Goal: Task Accomplishment & Management: Use online tool/utility

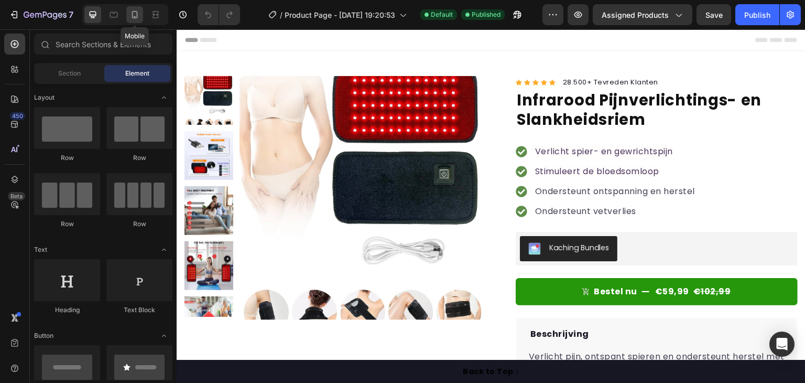
drag, startPoint x: 136, startPoint y: 13, endPoint x: 490, endPoint y: 30, distance: 354.2
click at [136, 13] on icon at bounding box center [135, 14] width 6 height 7
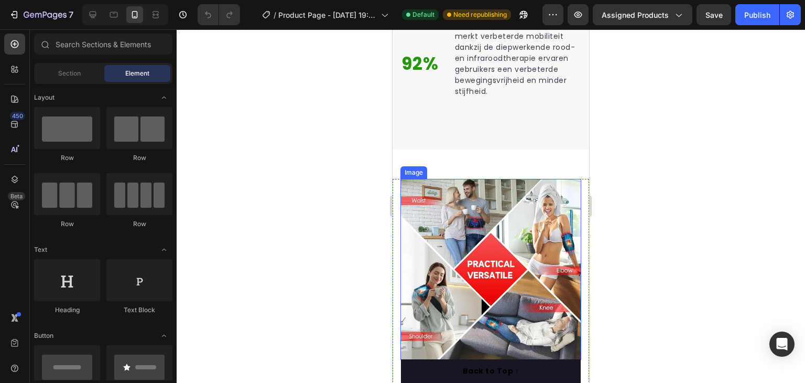
scroll to position [1363, 0]
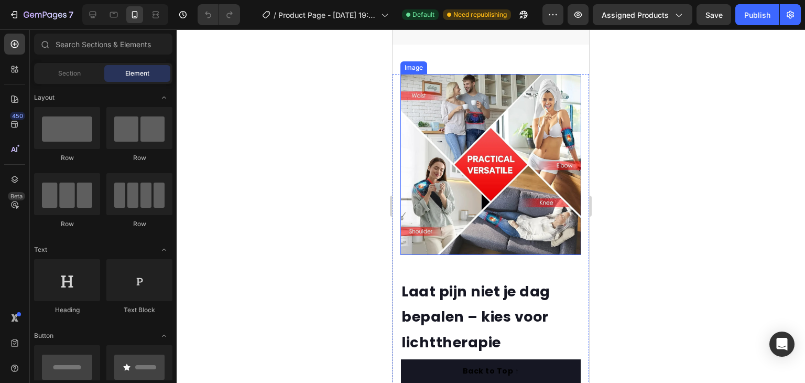
click at [485, 180] on img at bounding box center [490, 164] width 181 height 181
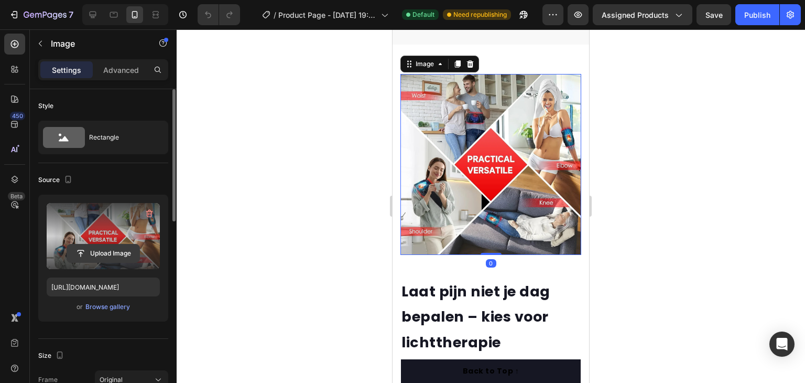
click at [108, 249] on input "file" at bounding box center [103, 253] width 72 height 18
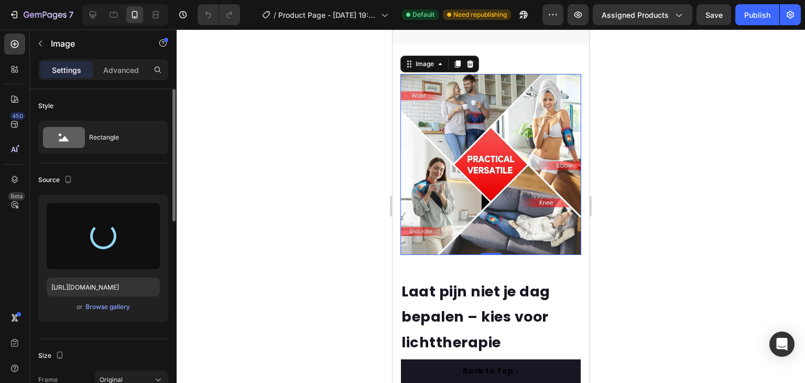
type input "[URL][DOMAIN_NAME]"
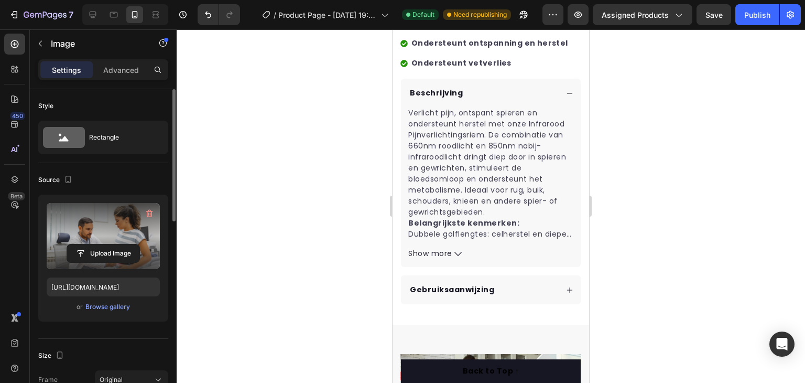
scroll to position [591, 0]
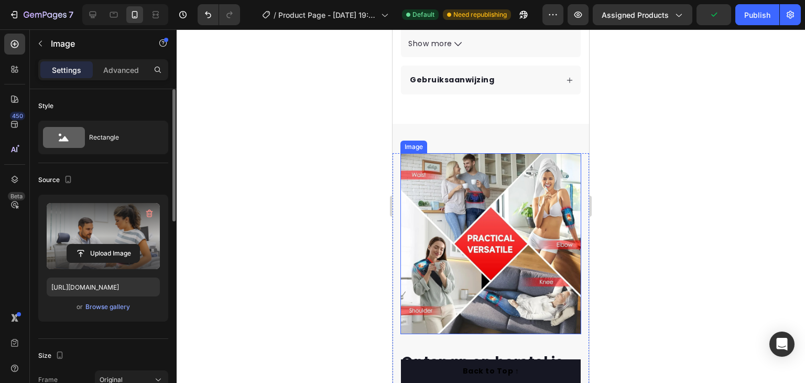
click at [502, 260] on img at bounding box center [490, 243] width 181 height 181
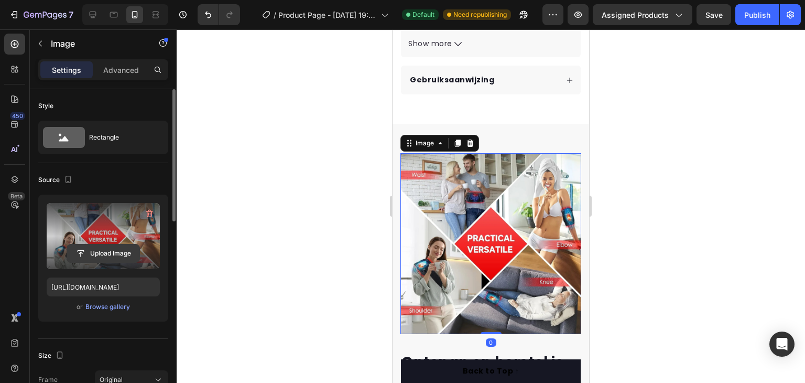
click at [107, 249] on input "file" at bounding box center [103, 253] width 72 height 18
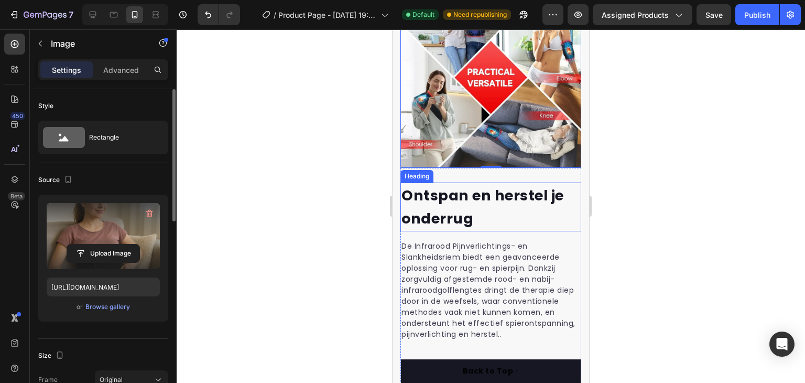
scroll to position [696, 0]
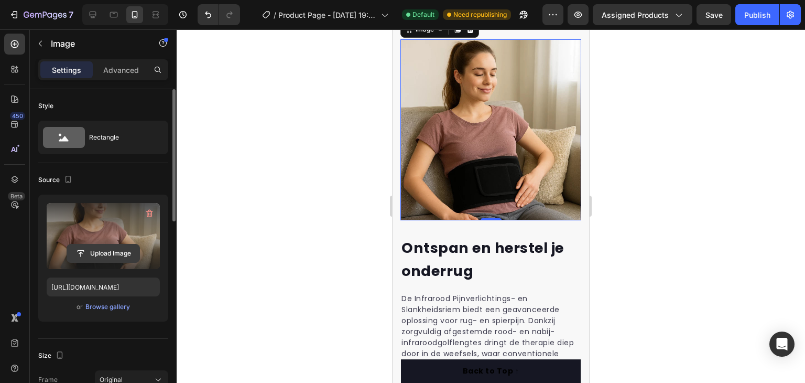
click at [98, 250] on input "file" at bounding box center [103, 253] width 72 height 18
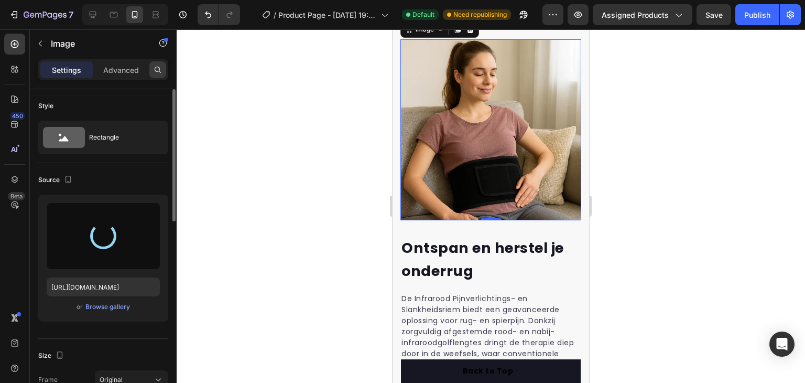
type input "[URL][DOMAIN_NAME]"
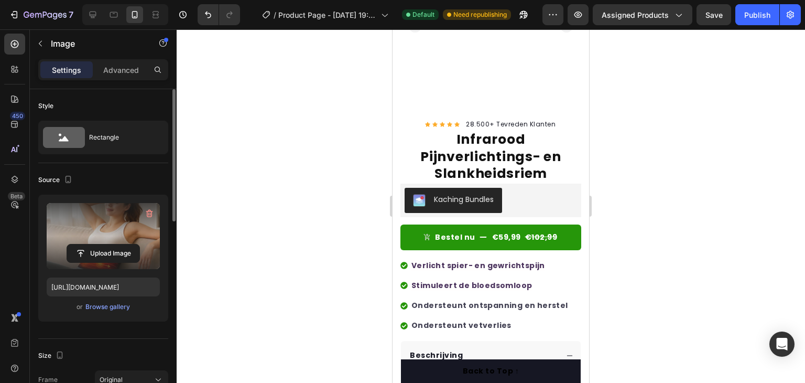
scroll to position [0, 0]
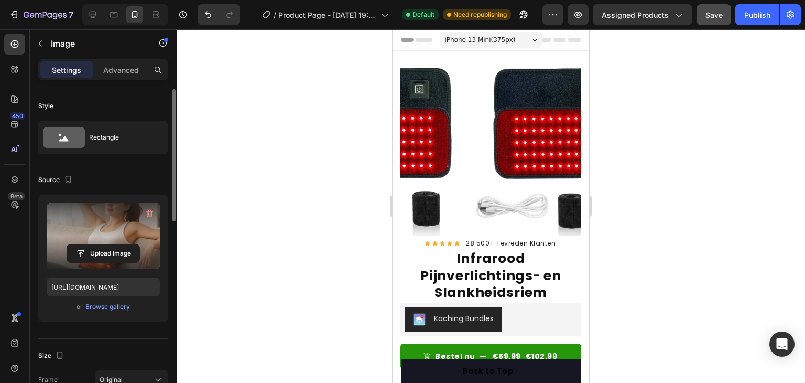
click at [715, 17] on span "Save" at bounding box center [714, 14] width 17 height 9
click at [755, 17] on div "Publish" at bounding box center [757, 14] width 26 height 11
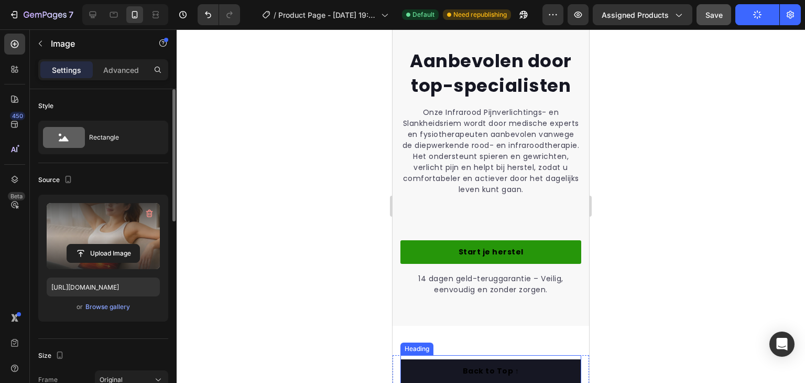
scroll to position [1992, 0]
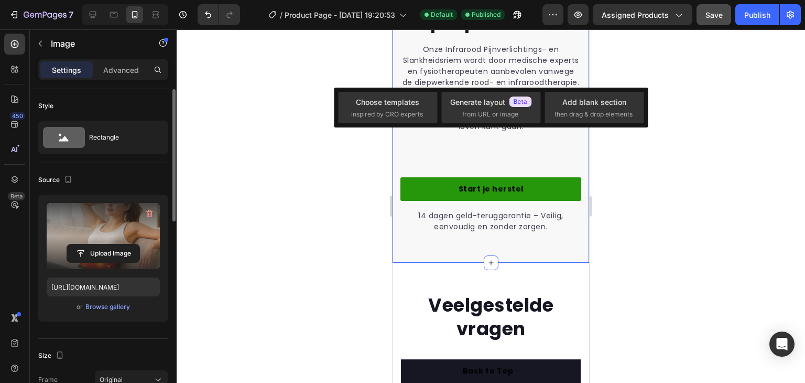
scroll to position [1939, 0]
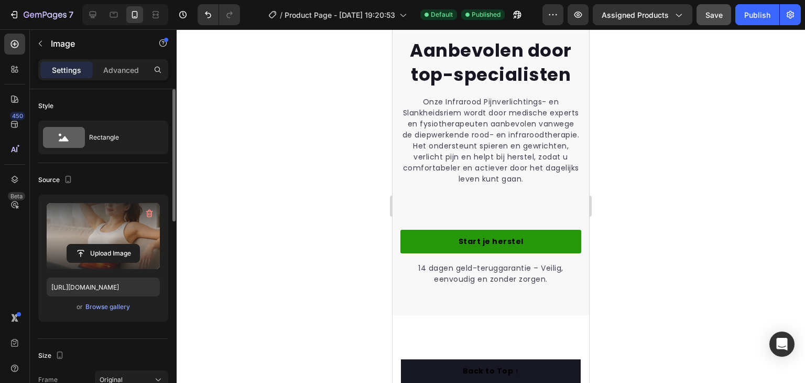
click at [488, 12] on icon at bounding box center [491, 8] width 8 height 8
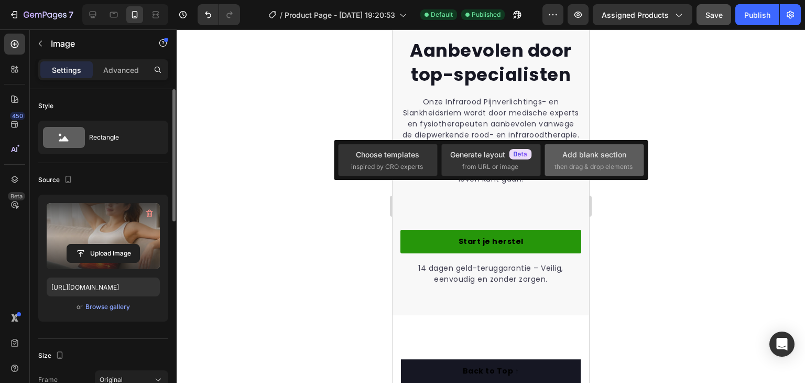
drag, startPoint x: 595, startPoint y: 161, endPoint x: 188, endPoint y: 132, distance: 408.3
click at [595, 161] on div "Add blank section then drag & drop elements" at bounding box center [595, 160] width 80 height 23
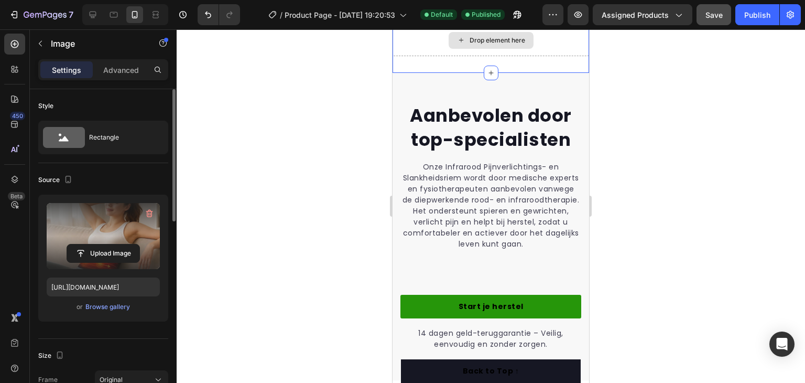
click at [562, 56] on div "Drop element here" at bounding box center [491, 40] width 197 height 31
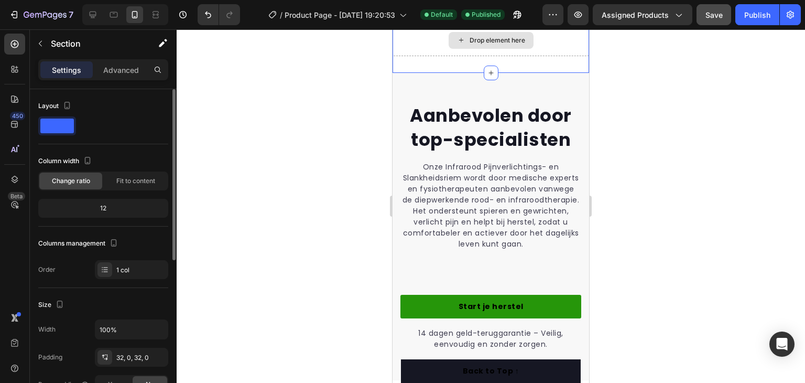
click at [407, 56] on div "Drop element here" at bounding box center [491, 40] width 197 height 31
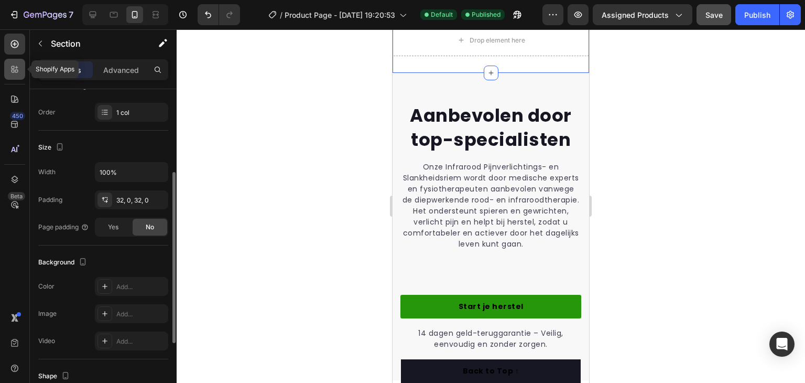
click at [10, 69] on icon at bounding box center [14, 69] width 10 height 10
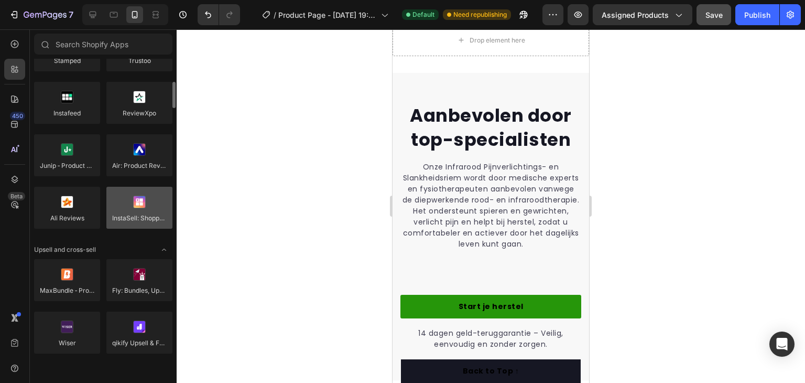
scroll to position [0, 0]
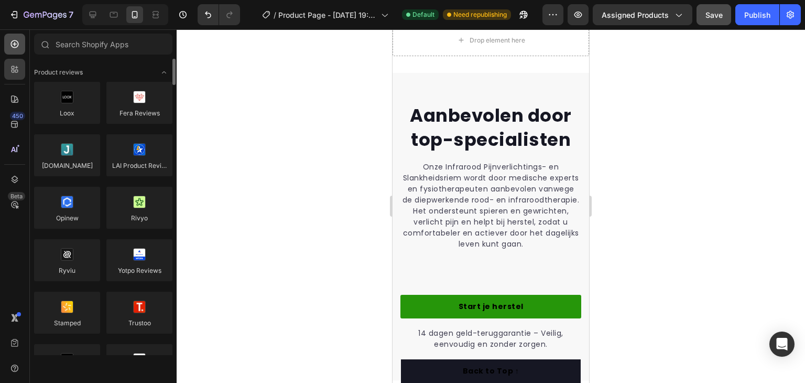
click at [11, 43] on icon at bounding box center [15, 44] width 8 height 8
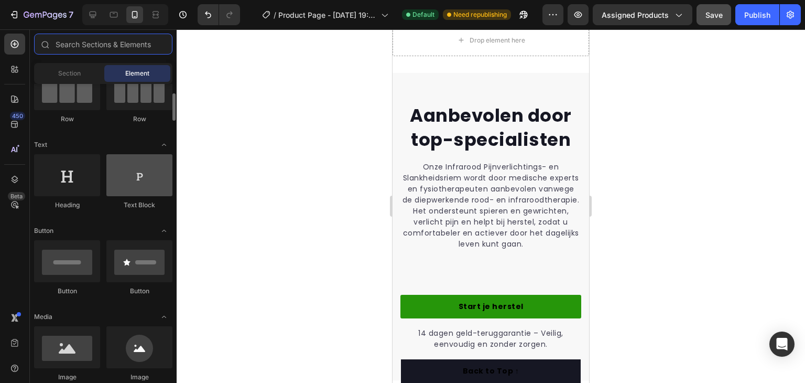
scroll to position [210, 0]
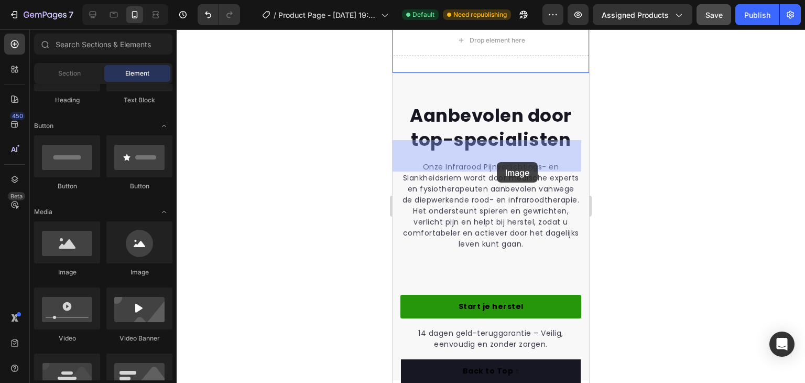
drag, startPoint x: 535, startPoint y: 275, endPoint x: 688, endPoint y: 228, distance: 160.2
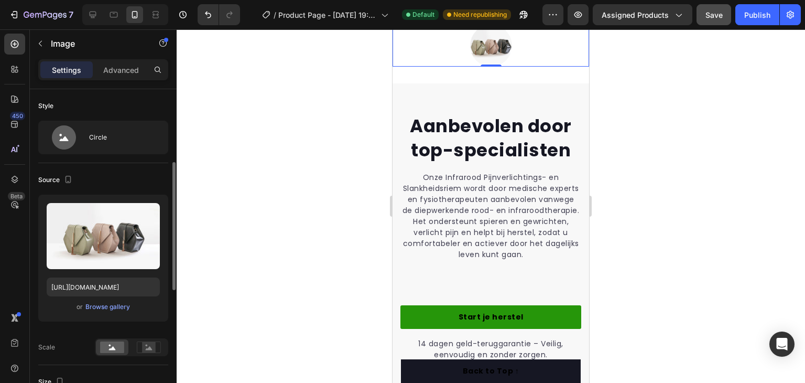
scroll to position [105, 0]
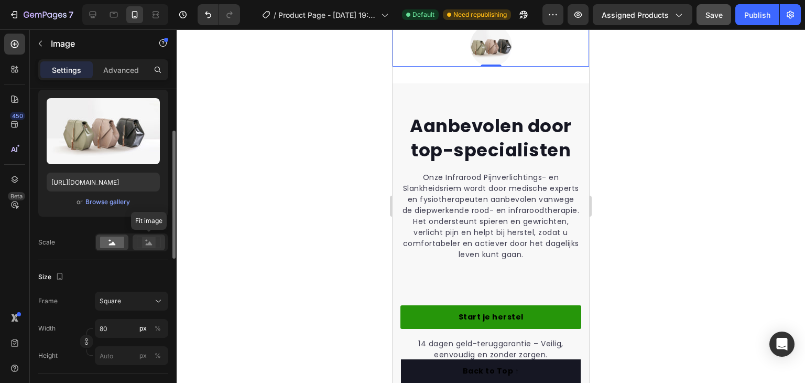
click at [151, 242] on icon at bounding box center [149, 243] width 7 height 4
click at [125, 242] on div at bounding box center [112, 242] width 32 height 16
click at [459, 19] on icon at bounding box center [462, 14] width 8 height 8
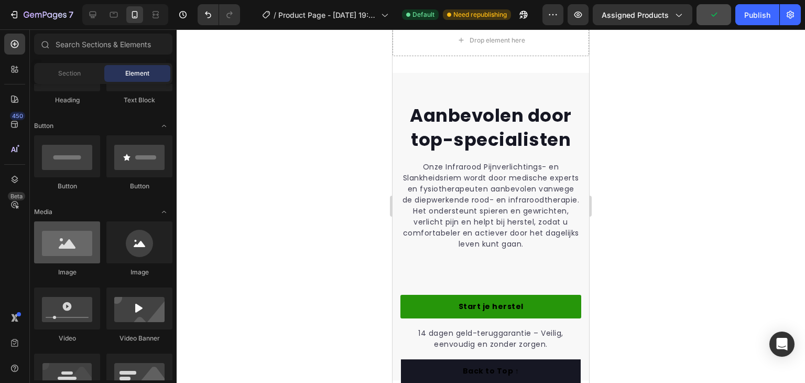
scroll to position [262, 0]
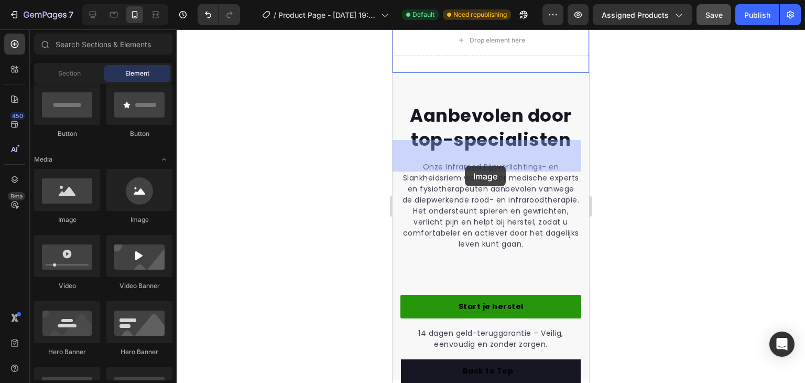
drag, startPoint x: 464, startPoint y: 227, endPoint x: 465, endPoint y: 166, distance: 61.9
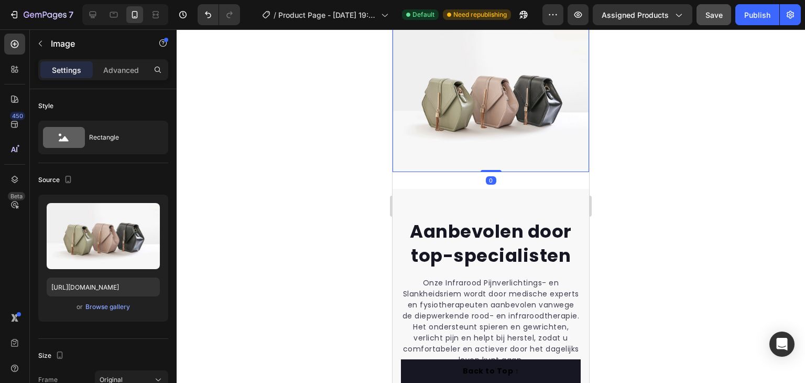
scroll to position [1992, 0]
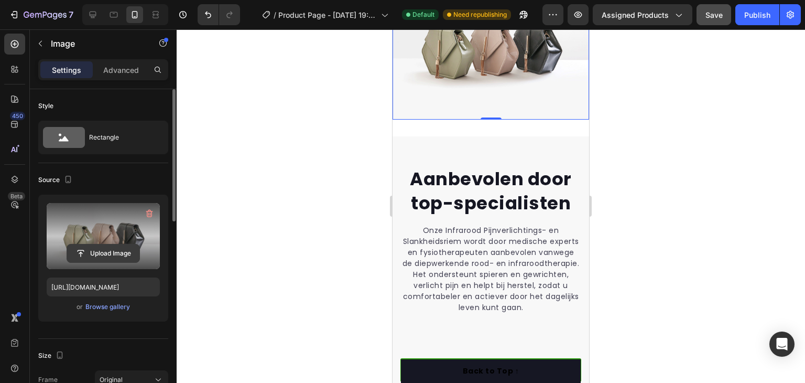
click at [114, 247] on input "file" at bounding box center [103, 253] width 72 height 18
type input "C:\fakepath\premium_photo-1658506671316-0b293df7c72b.avif"
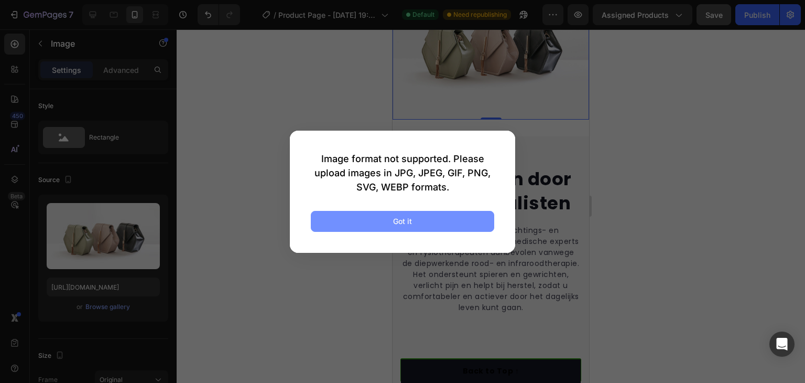
click at [390, 222] on button "Got it" at bounding box center [402, 221] width 183 height 21
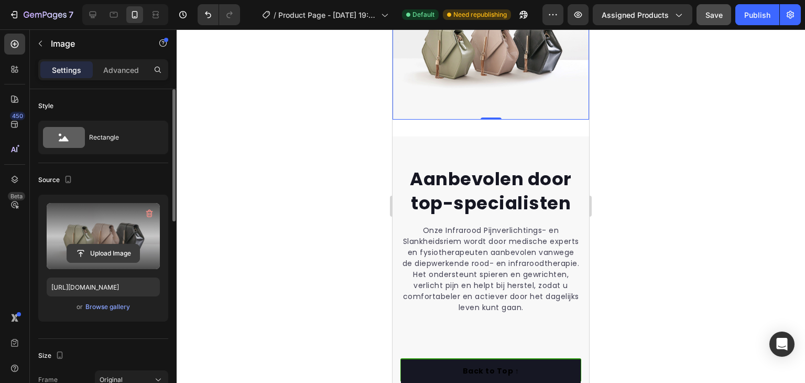
click at [105, 249] on input "file" at bounding box center [103, 253] width 72 height 18
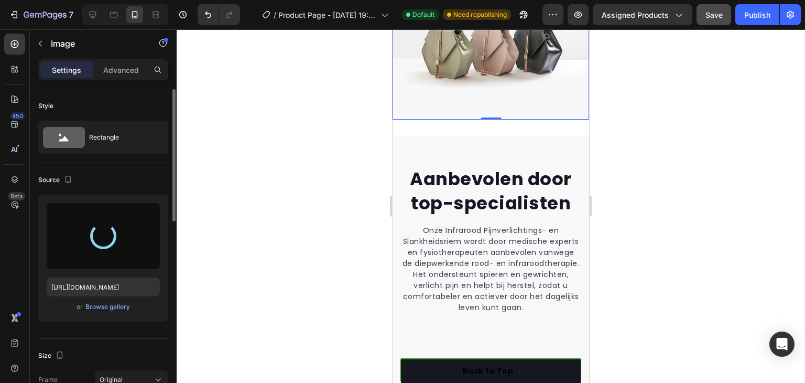
type input "[URL][DOMAIN_NAME]"
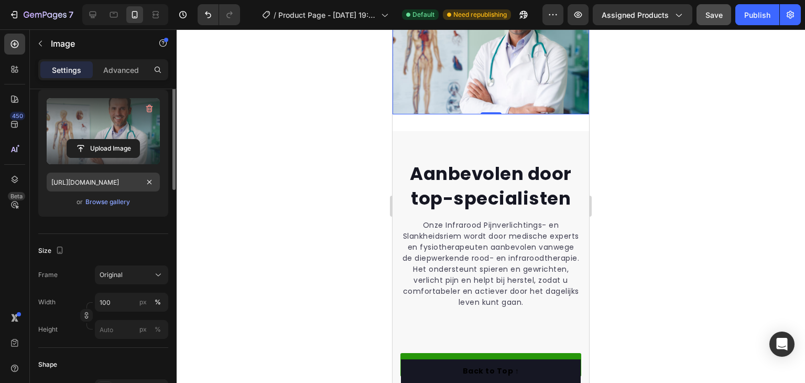
scroll to position [0, 0]
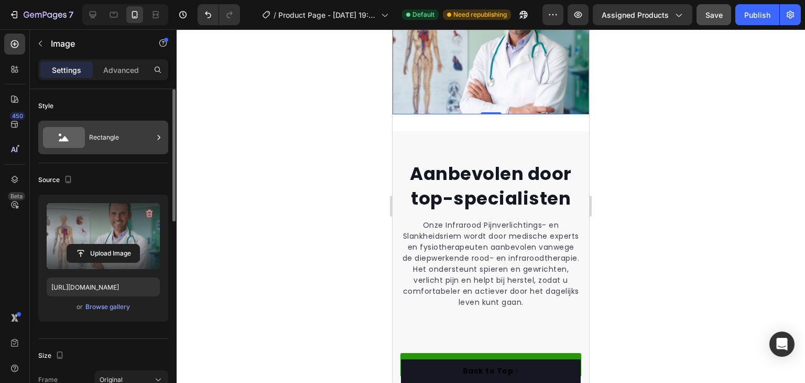
click at [101, 139] on div "Rectangle" at bounding box center [121, 137] width 64 height 24
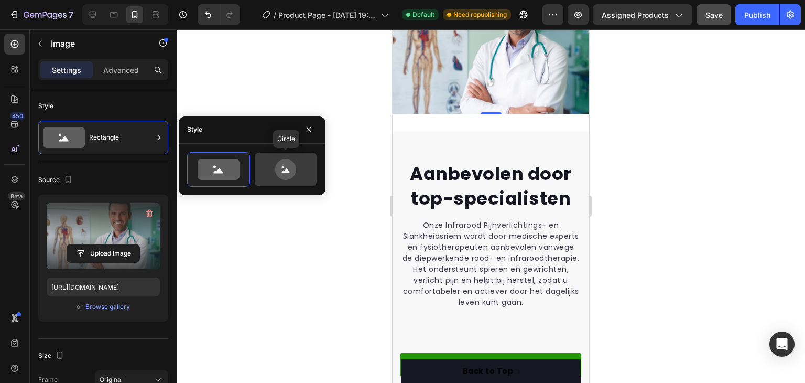
click at [294, 170] on icon at bounding box center [285, 169] width 21 height 21
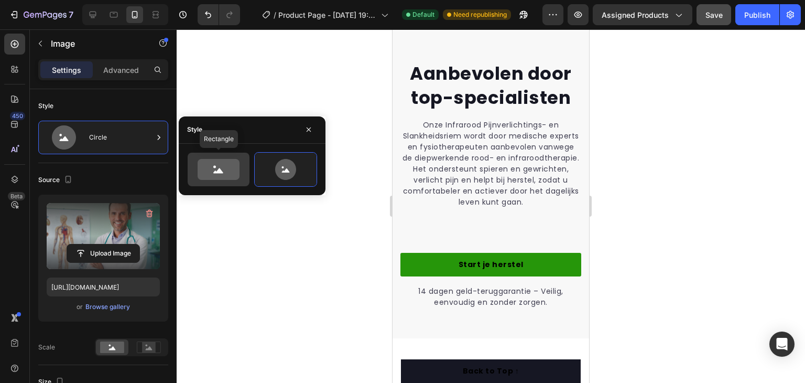
click at [227, 168] on icon at bounding box center [219, 169] width 42 height 21
type input "100"
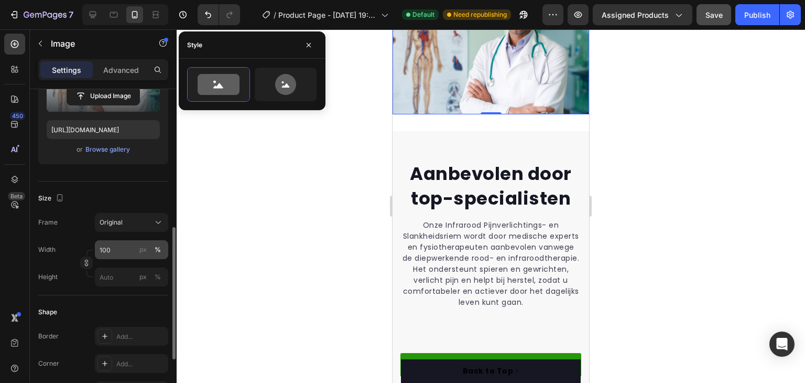
scroll to position [210, 0]
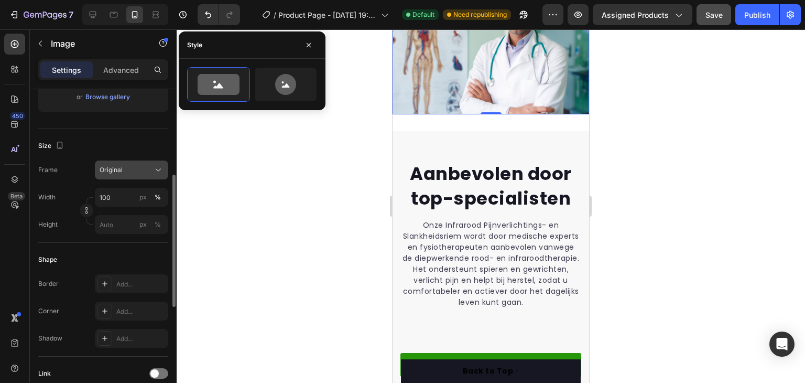
click at [128, 170] on div "Original" at bounding box center [125, 169] width 51 height 9
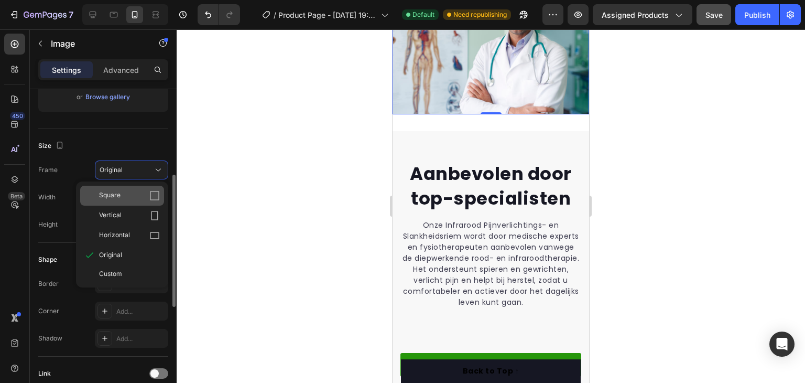
click at [123, 193] on div "Square" at bounding box center [129, 195] width 61 height 10
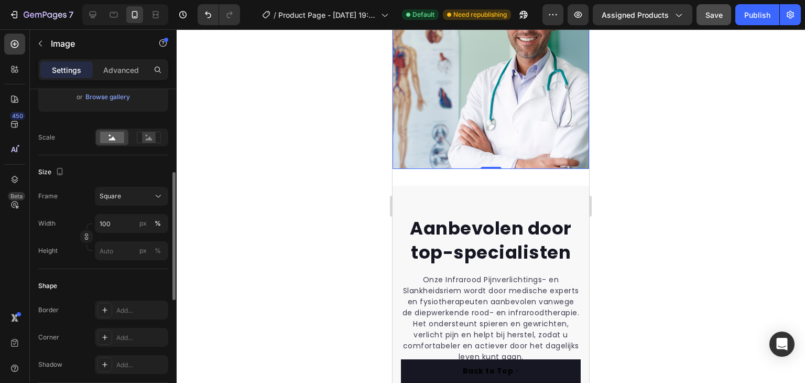
click at [123, 193] on div "Square" at bounding box center [125, 195] width 51 height 9
click at [123, 191] on div "Square" at bounding box center [125, 195] width 51 height 9
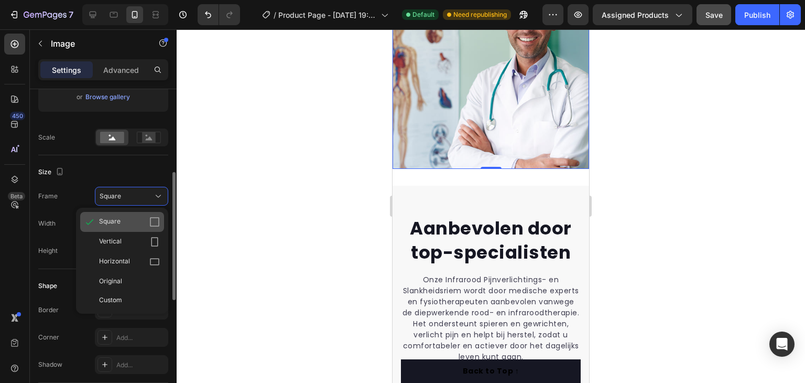
click at [122, 223] on div "Square" at bounding box center [129, 221] width 61 height 10
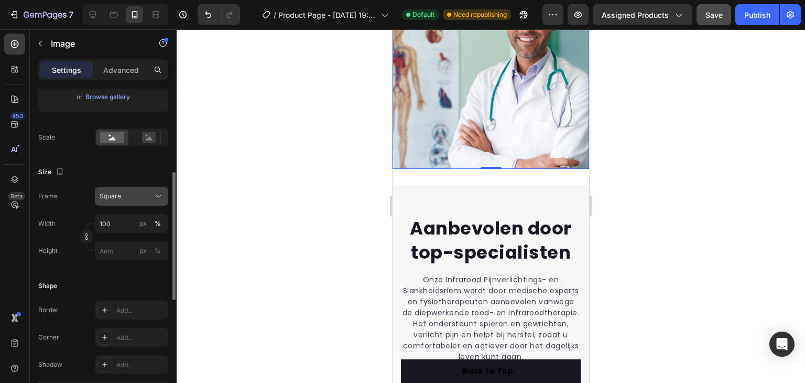
click at [127, 198] on div "Square" at bounding box center [125, 195] width 51 height 9
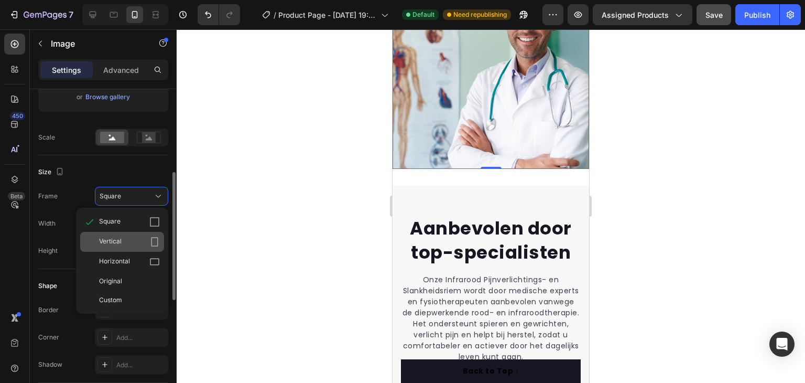
click at [120, 244] on span "Vertical" at bounding box center [110, 241] width 23 height 10
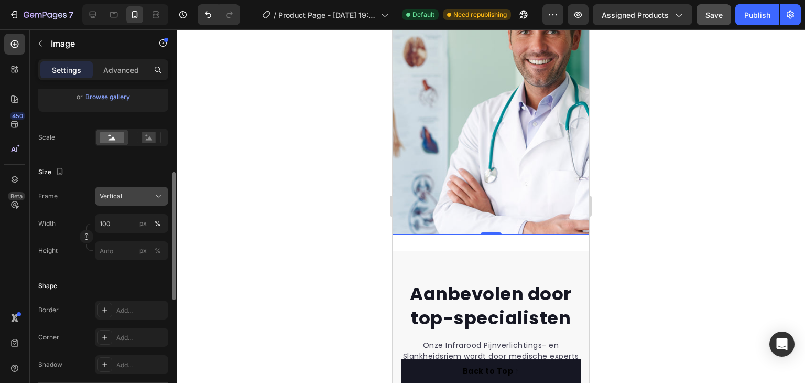
click at [128, 198] on div "Vertical" at bounding box center [125, 195] width 51 height 9
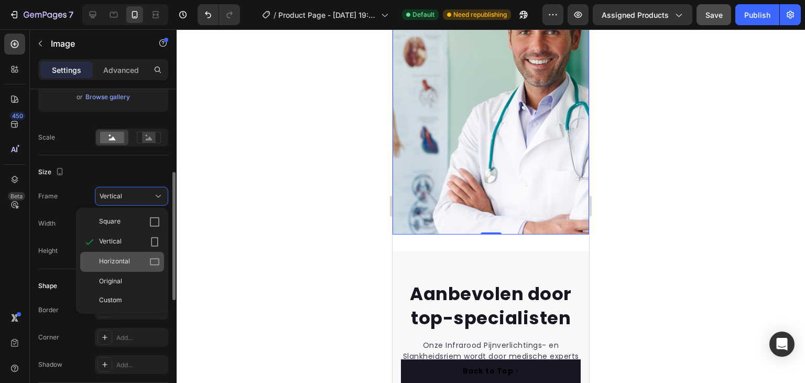
click at [125, 261] on span "Horizontal" at bounding box center [114, 261] width 31 height 10
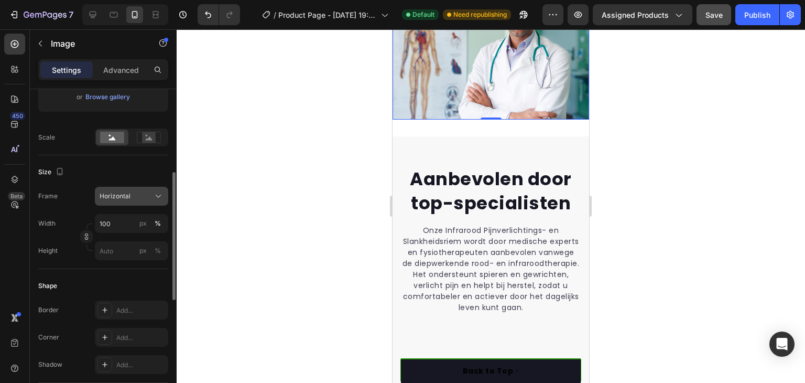
click at [133, 191] on div "Horizontal" at bounding box center [125, 195] width 51 height 9
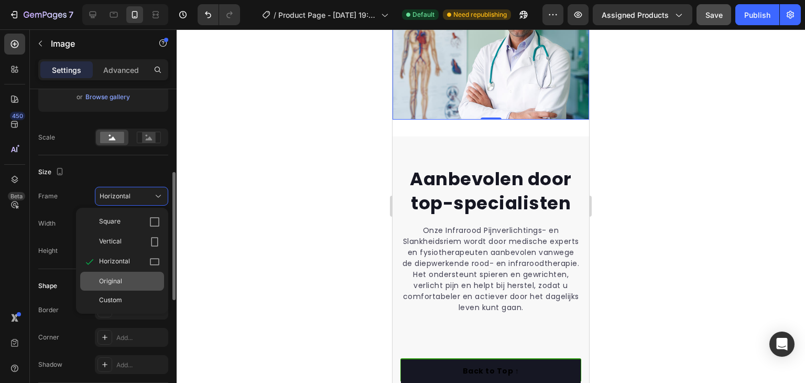
click at [126, 279] on div "Original" at bounding box center [129, 280] width 61 height 9
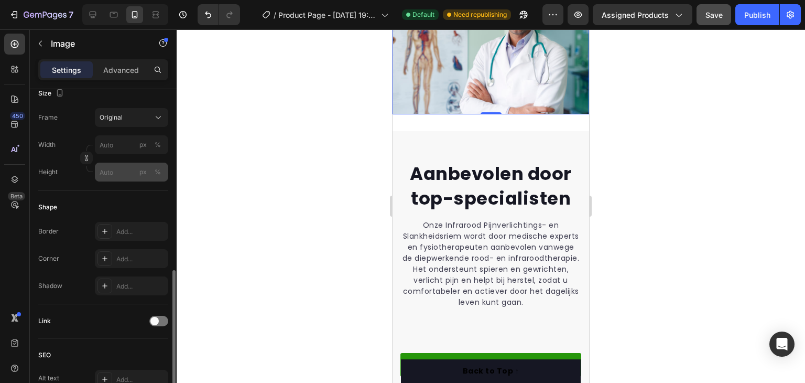
scroll to position [314, 0]
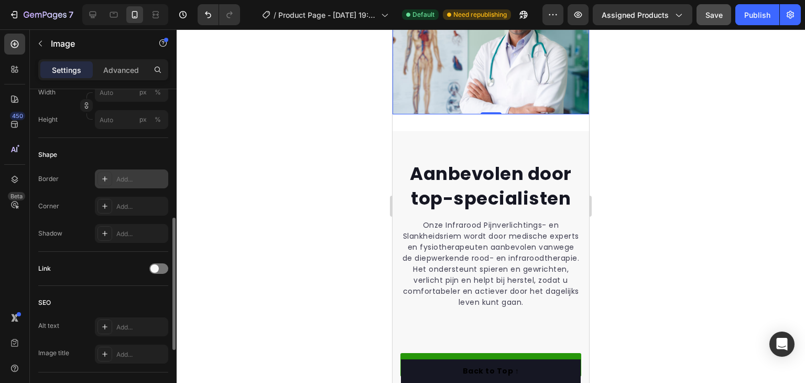
click at [108, 180] on icon at bounding box center [105, 179] width 8 height 8
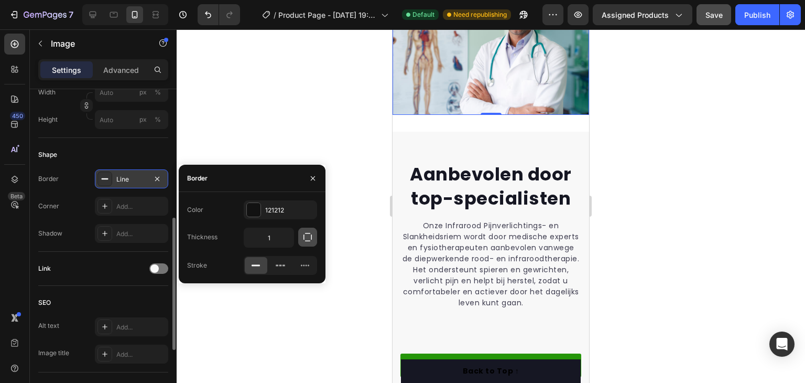
click at [310, 237] on icon "button" at bounding box center [307, 237] width 10 height 10
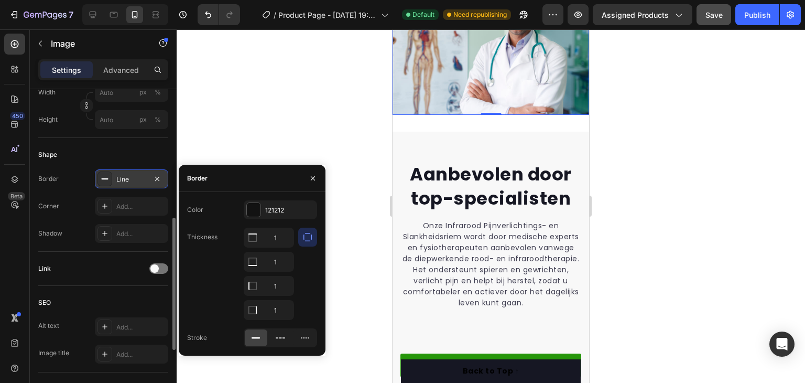
click at [308, 237] on icon "button" at bounding box center [307, 237] width 10 height 10
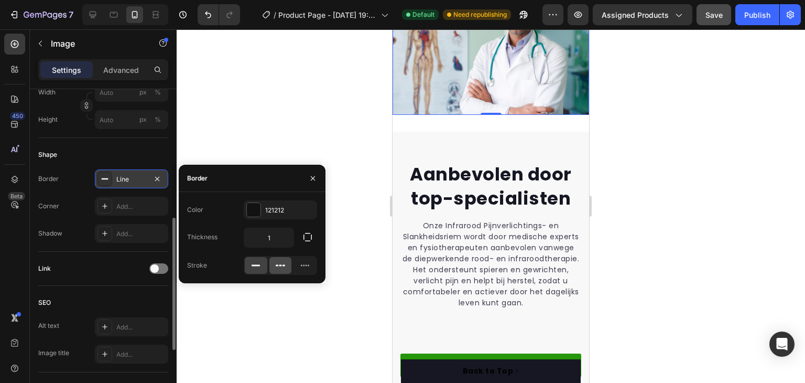
click at [287, 268] on div at bounding box center [280, 265] width 23 height 17
click at [257, 266] on icon at bounding box center [256, 265] width 10 height 10
click at [159, 178] on icon "button" at bounding box center [157, 179] width 8 height 8
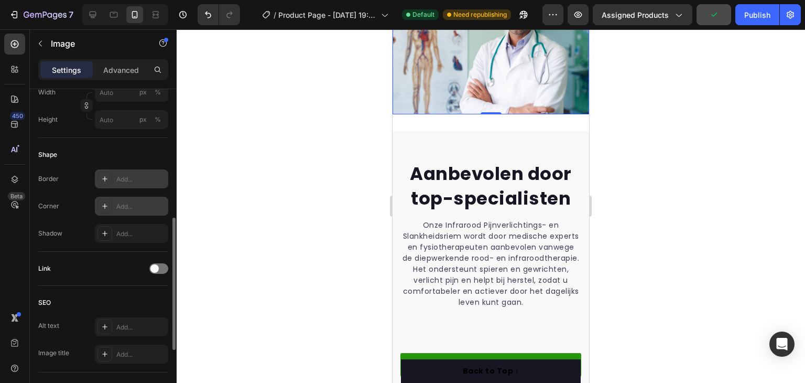
click at [104, 206] on icon at bounding box center [105, 206] width 8 height 8
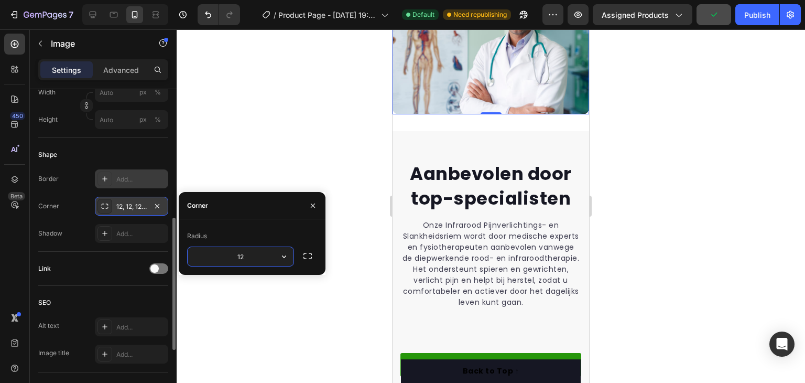
type input "1"
type input "2"
type input "1"
type input "20"
click at [255, 235] on div "Radius" at bounding box center [252, 235] width 130 height 17
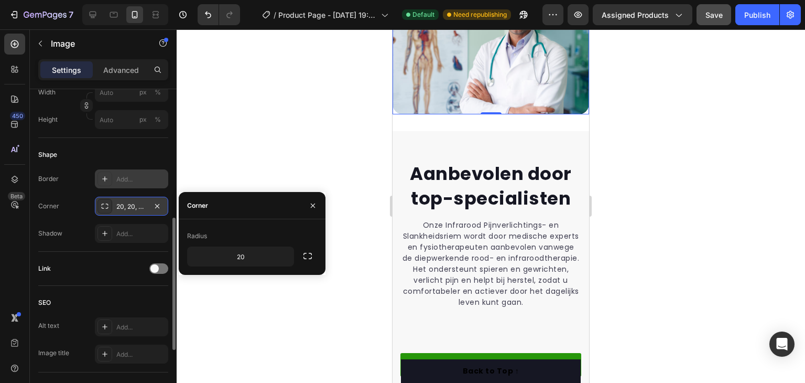
click at [70, 237] on div "Shadow Add..." at bounding box center [103, 233] width 130 height 19
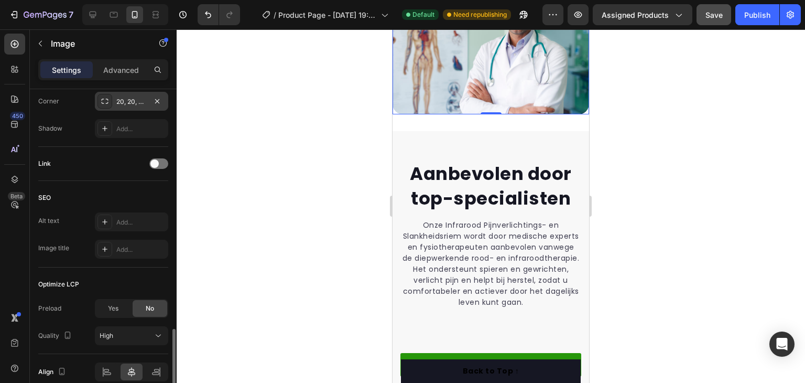
scroll to position [468, 0]
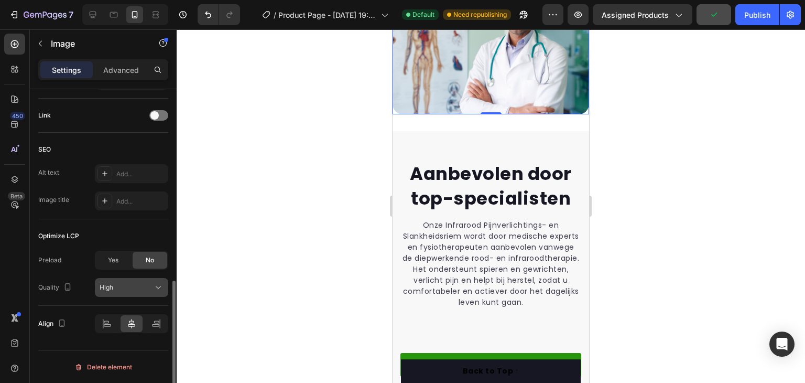
click at [124, 286] on div "High" at bounding box center [126, 287] width 53 height 9
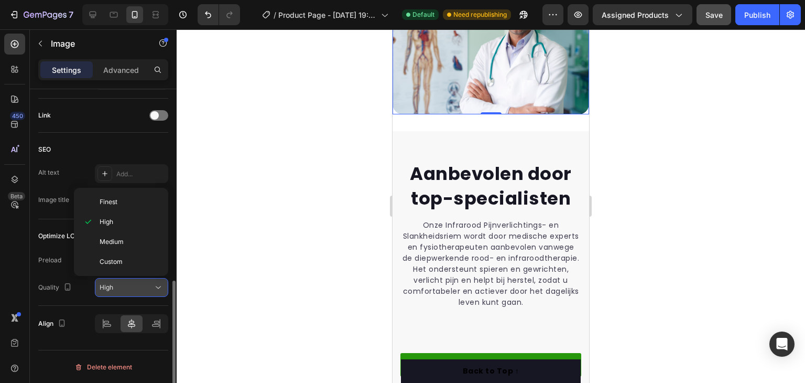
click at [124, 287] on div "High" at bounding box center [126, 287] width 53 height 9
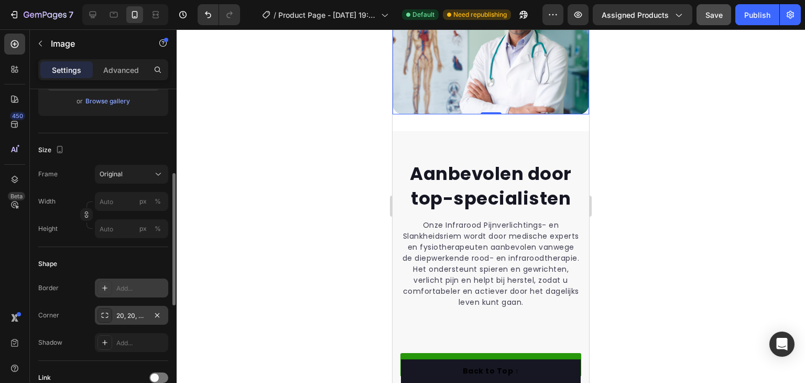
scroll to position [101, 0]
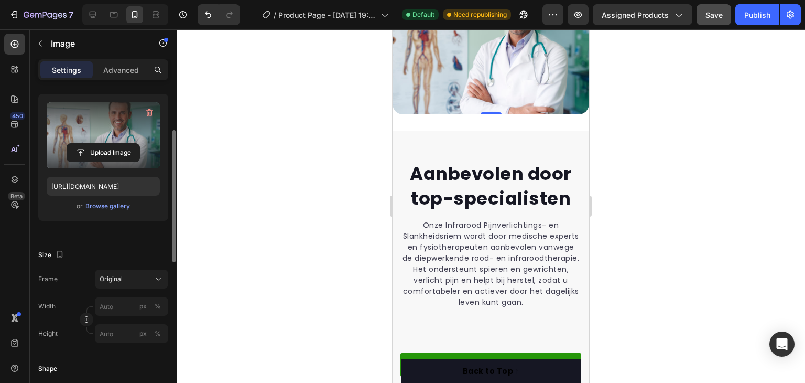
click at [296, 221] on div at bounding box center [491, 205] width 628 height 353
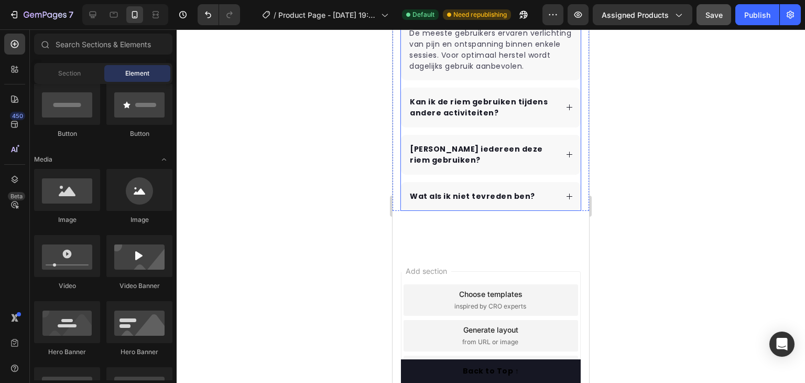
scroll to position [2763, 0]
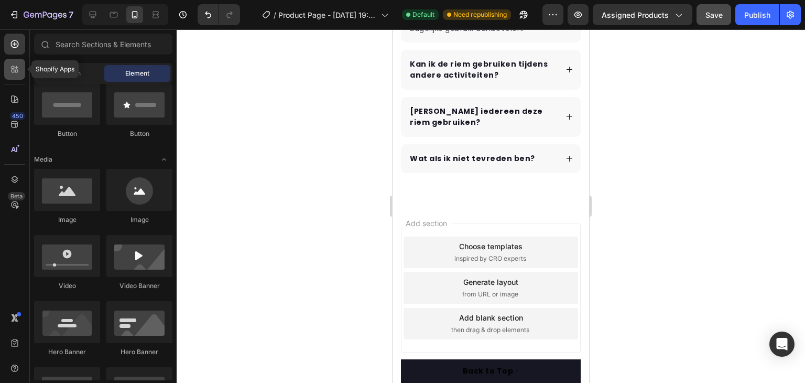
click at [12, 74] on icon at bounding box center [14, 69] width 10 height 10
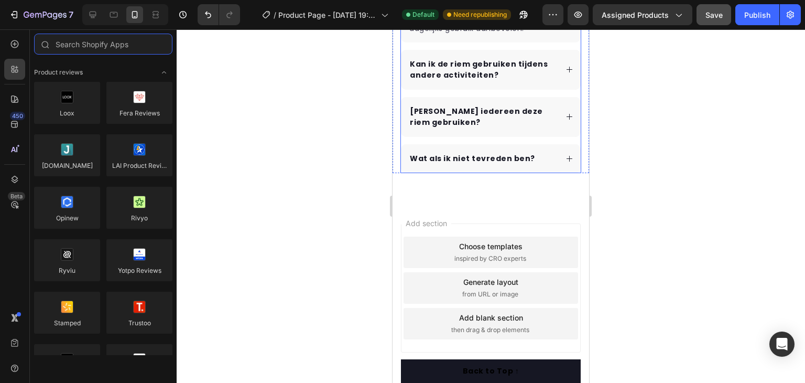
scroll to position [2501, 0]
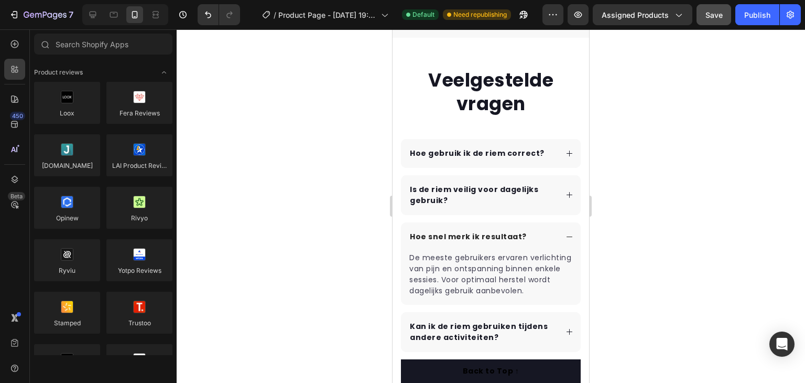
drag, startPoint x: 718, startPoint y: 19, endPoint x: 726, endPoint y: 23, distance: 9.4
click at [718, 18] on div "Save" at bounding box center [714, 14] width 17 height 11
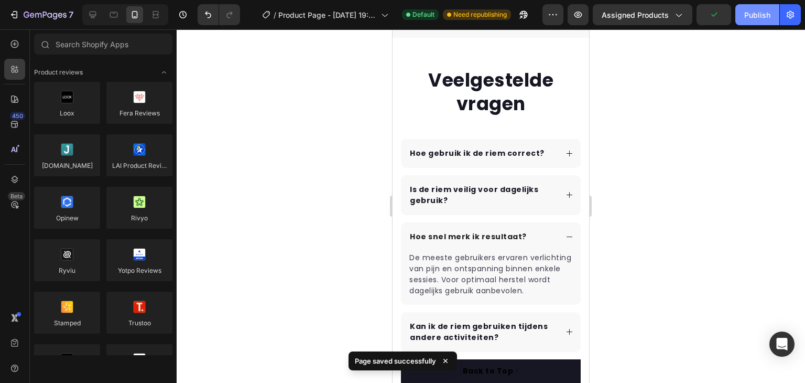
click at [761, 18] on div "Publish" at bounding box center [757, 14] width 26 height 11
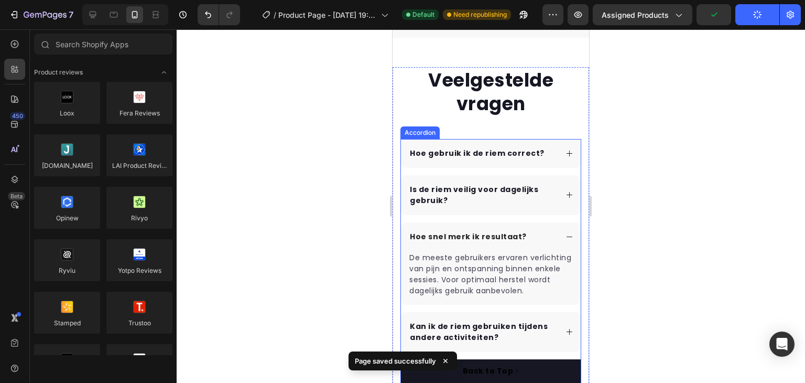
scroll to position [2763, 0]
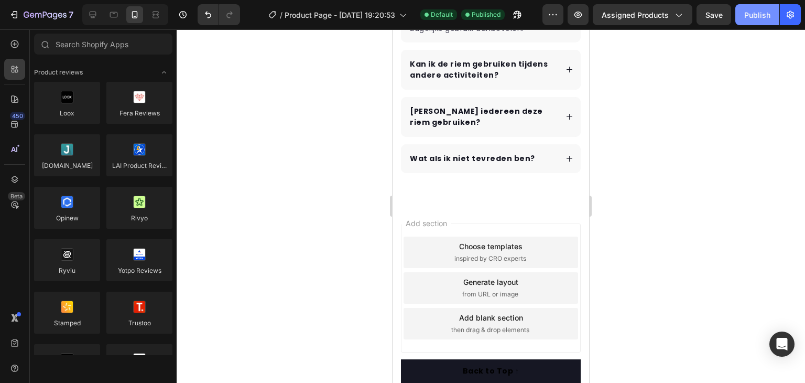
click at [767, 13] on div "Publish" at bounding box center [757, 14] width 26 height 11
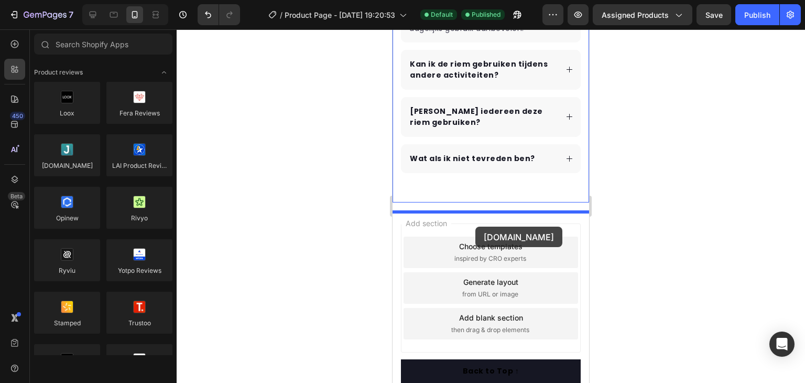
drag, startPoint x: 460, startPoint y: 186, endPoint x: 475, endPoint y: 226, distance: 43.8
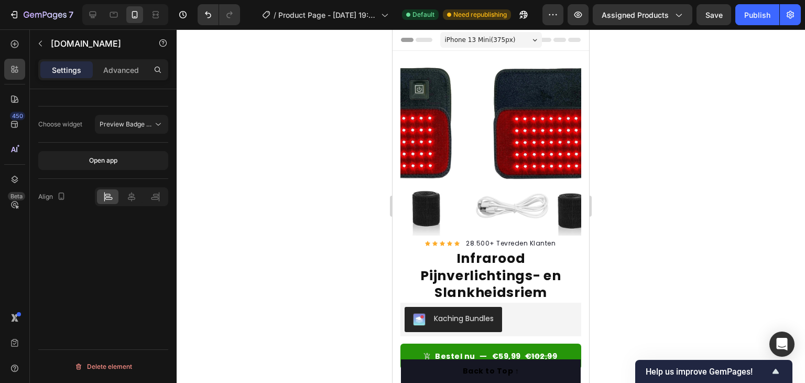
scroll to position [210, 0]
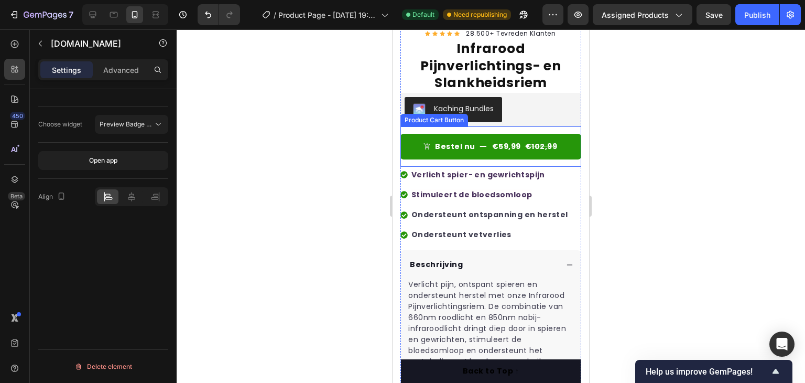
click at [476, 126] on div "Bestel nu €59,99 €102,99 Product Cart Button" at bounding box center [490, 146] width 181 height 40
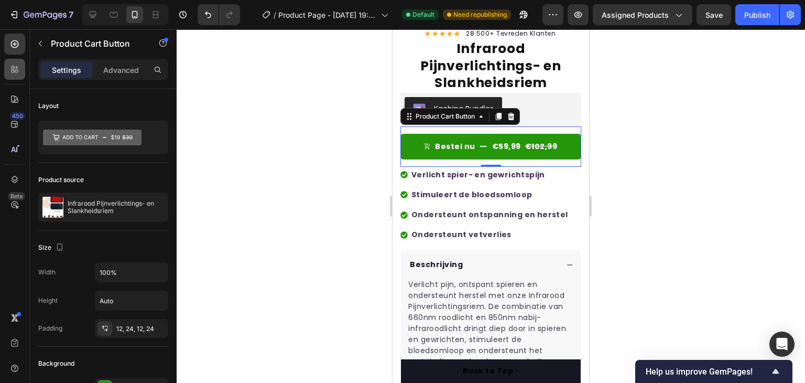
click at [16, 67] on icon at bounding box center [16, 67] width 3 height 3
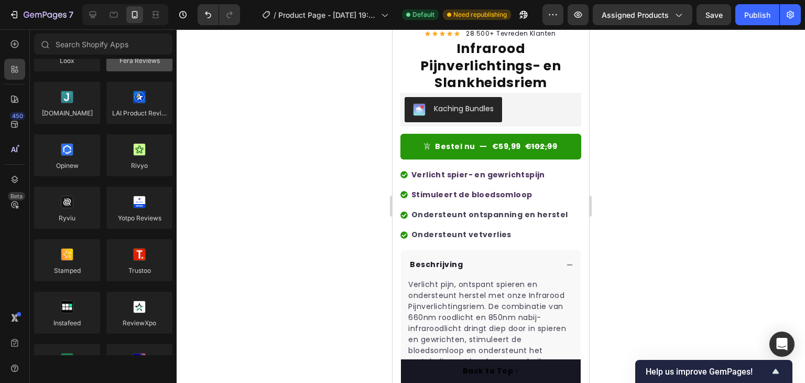
scroll to position [0, 0]
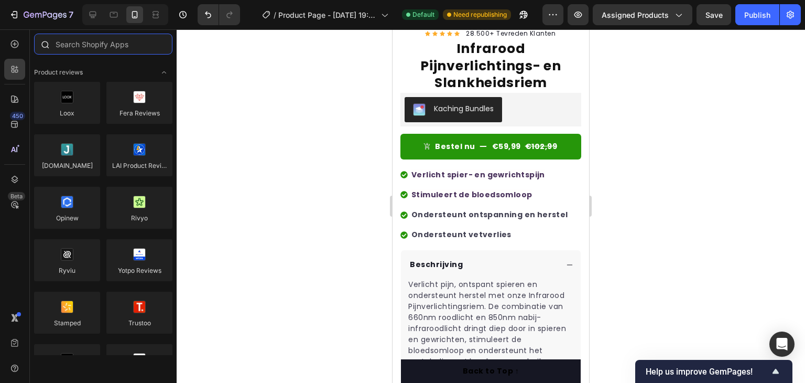
click at [101, 35] on input "text" at bounding box center [103, 44] width 138 height 21
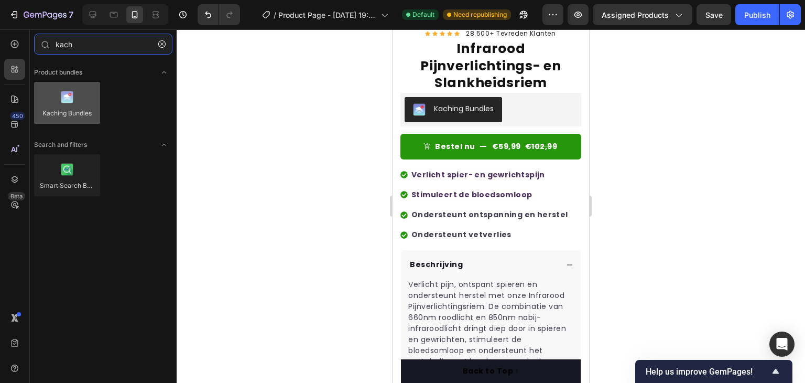
type input "kach"
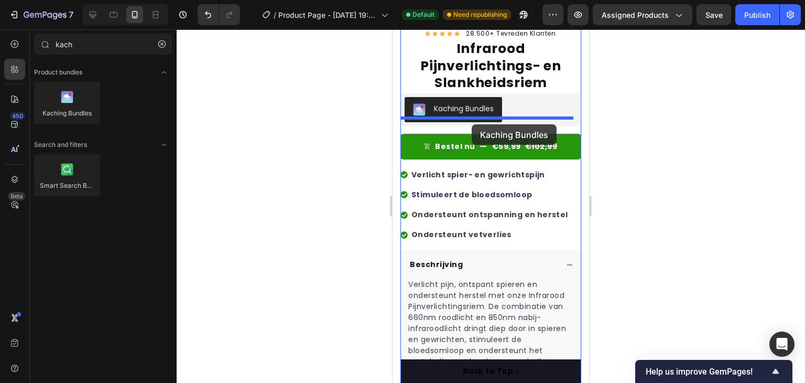
drag, startPoint x: 471, startPoint y: 135, endPoint x: 472, endPoint y: 124, distance: 11.0
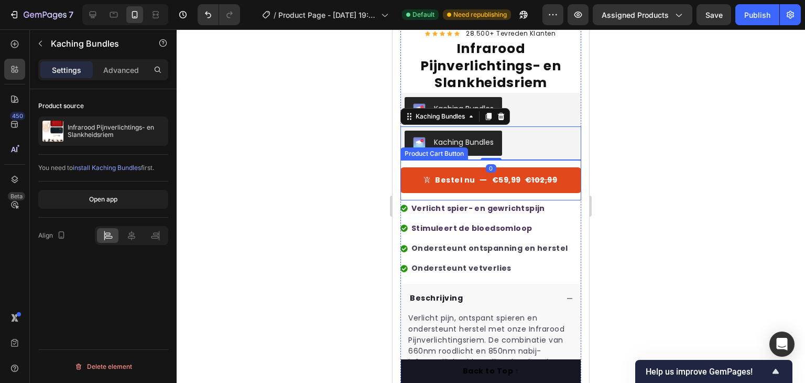
scroll to position [105, 0]
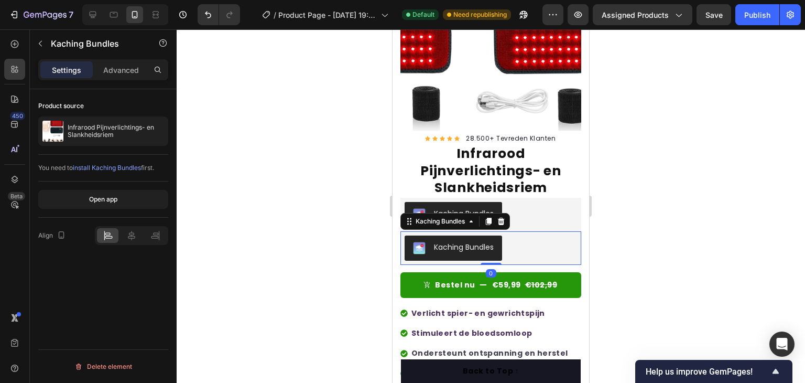
click at [626, 226] on div at bounding box center [491, 205] width 628 height 353
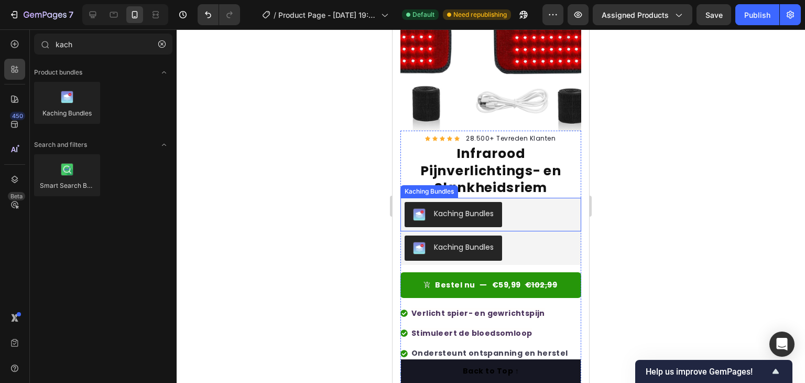
click at [526, 204] on div "Kaching Bundles" at bounding box center [491, 214] width 172 height 25
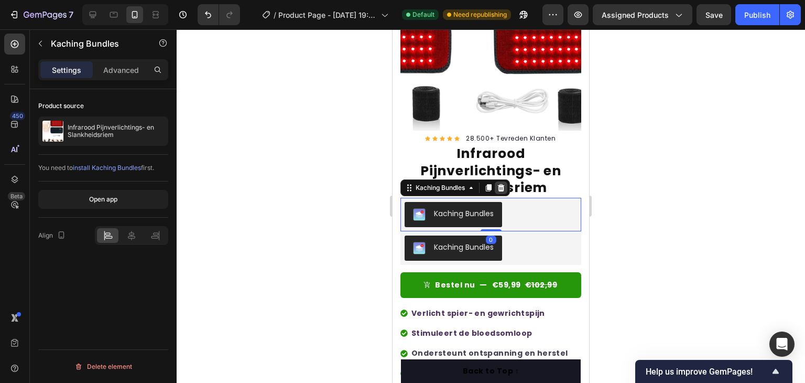
click at [504, 183] on icon at bounding box center [501, 187] width 8 height 8
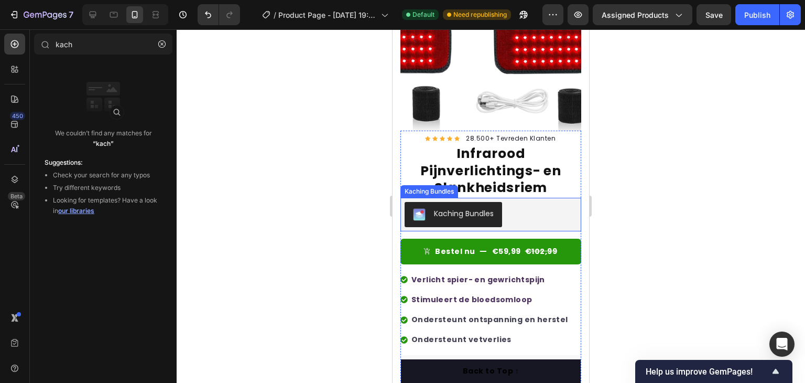
click at [518, 207] on div "Kaching Bundles" at bounding box center [491, 214] width 172 height 25
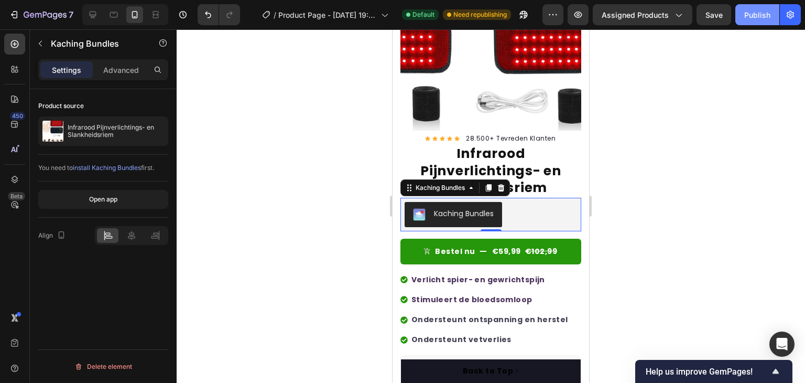
click at [762, 13] on div "Publish" at bounding box center [757, 14] width 26 height 11
click at [345, 143] on div at bounding box center [491, 205] width 628 height 353
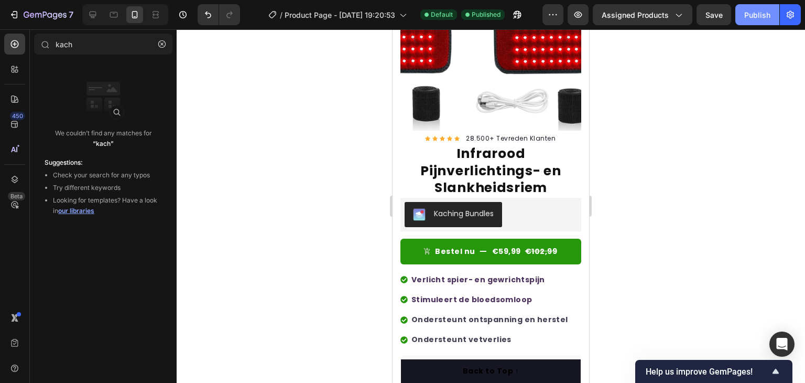
click at [772, 16] on button "Publish" at bounding box center [757, 14] width 44 height 21
click at [750, 21] on button "Publish" at bounding box center [757, 14] width 44 height 21
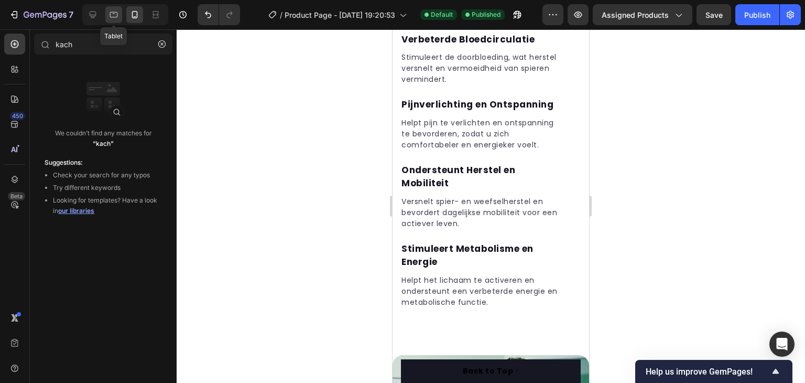
click at [121, 15] on div at bounding box center [113, 14] width 17 height 17
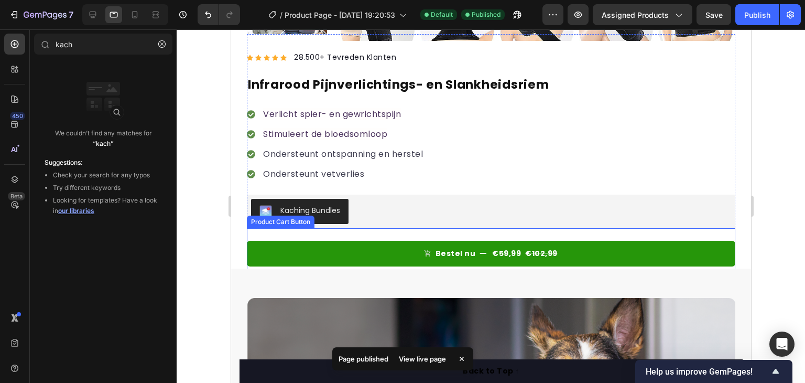
scroll to position [542, 0]
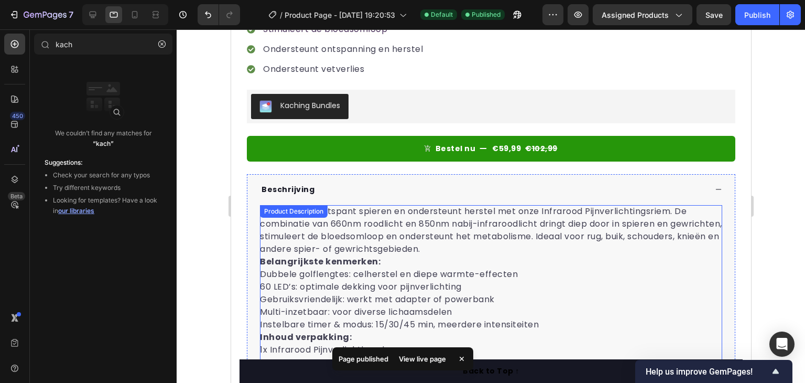
click at [389, 224] on p "Verlicht pijn, ontspant spieren en ondersteunt herstel met onze Infrarood Pijnv…" at bounding box center [490, 230] width 462 height 50
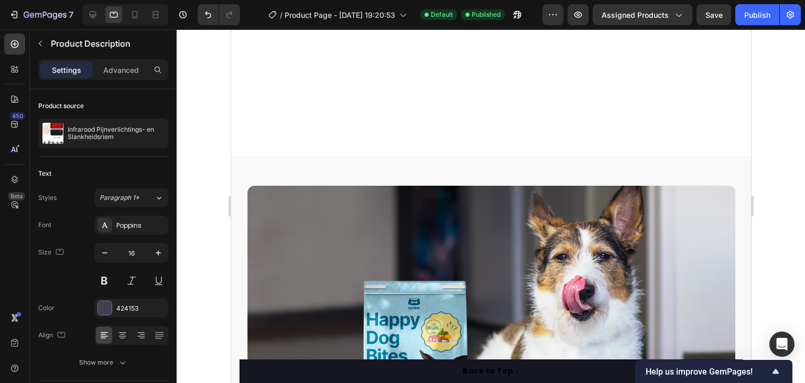
scroll to position [996, 0]
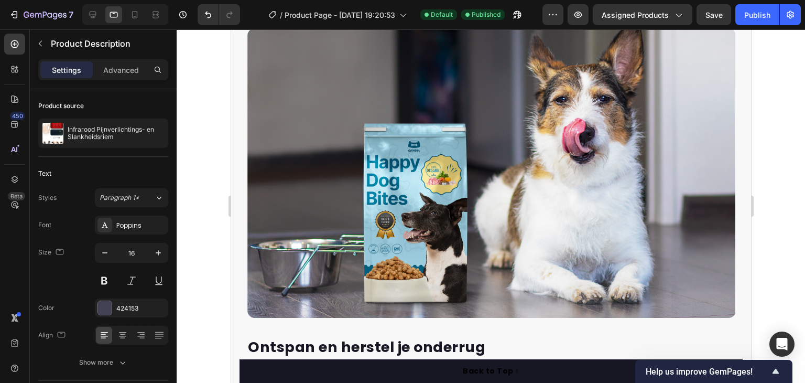
click at [370, 187] on img at bounding box center [490, 173] width 489 height 290
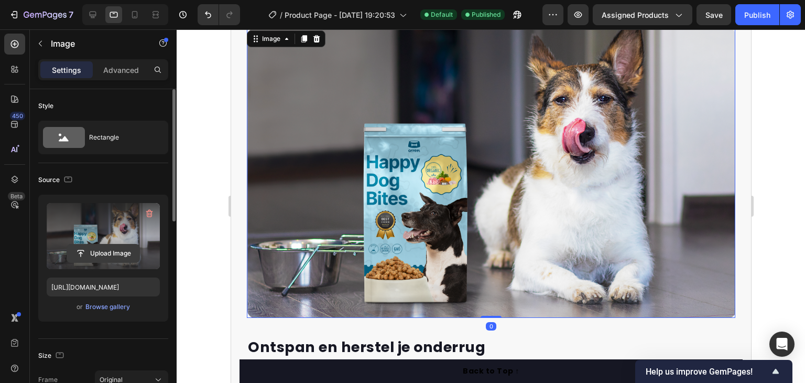
click at [106, 252] on input "file" at bounding box center [103, 253] width 72 height 18
type input "C:\fakepath\premium_photo-1658506671316-0b293df7c72b.avif"
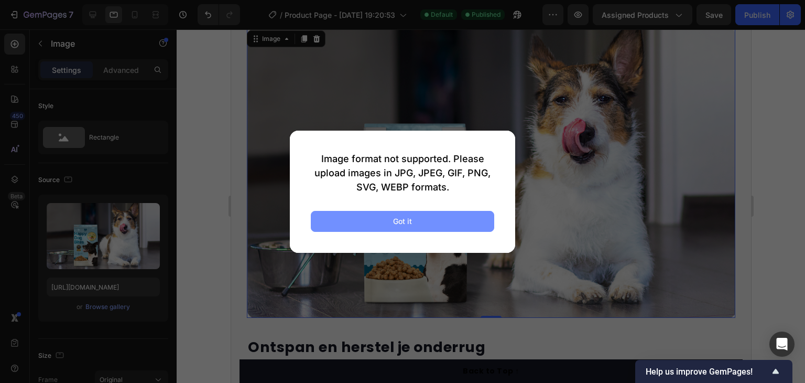
click at [395, 215] on div "Got it" at bounding box center [402, 220] width 19 height 11
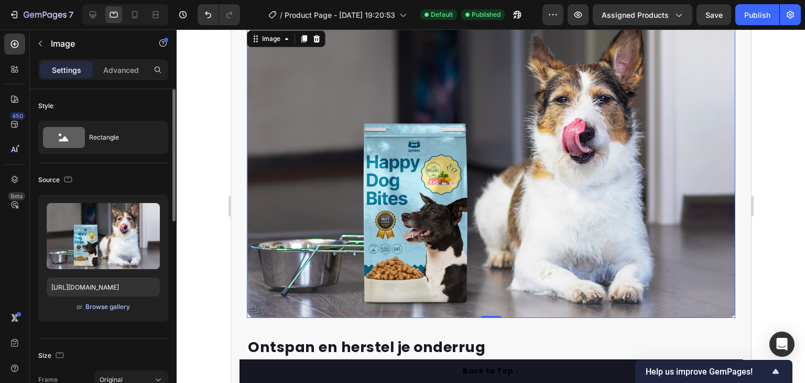
drag, startPoint x: 114, startPoint y: 312, endPoint x: 116, endPoint y: 306, distance: 6.8
click at [114, 312] on div "or Browse gallery" at bounding box center [103, 306] width 113 height 13
click at [116, 305] on div "Browse gallery" at bounding box center [107, 306] width 45 height 9
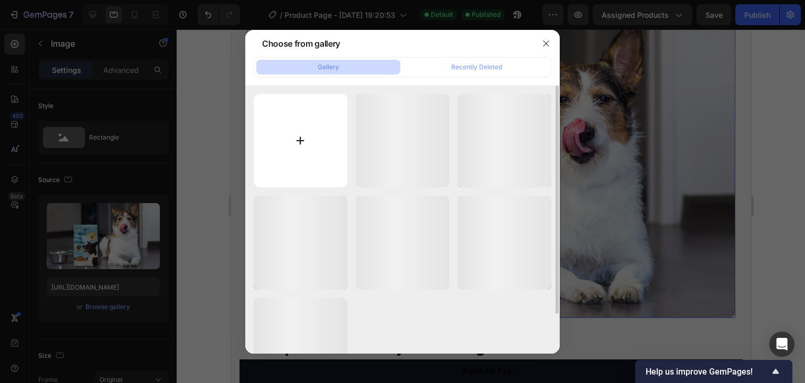
click at [330, 127] on input "file" at bounding box center [301, 141] width 94 height 94
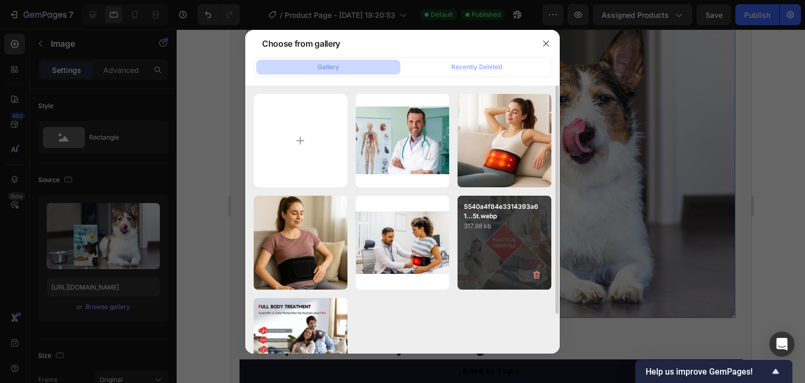
click at [493, 241] on div "S540a4f84e3314393a61...5t.webp 317.98 kb" at bounding box center [505, 243] width 94 height 94
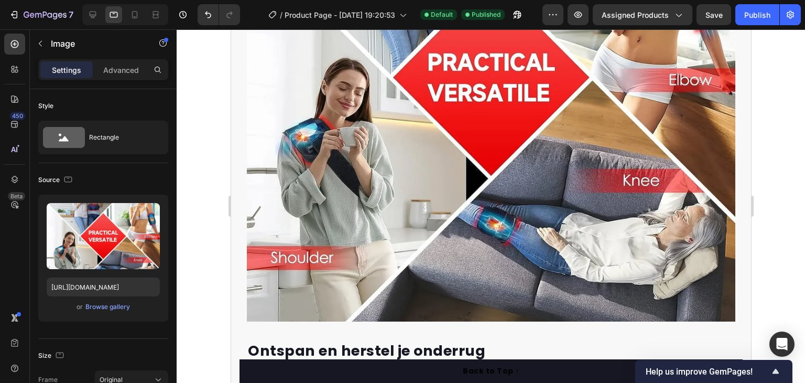
scroll to position [1087, 0]
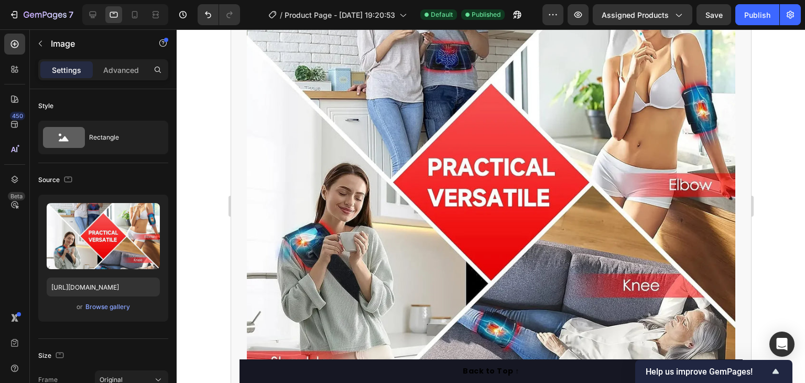
click at [442, 211] on img at bounding box center [490, 182] width 489 height 489
click at [105, 311] on div "Browse gallery" at bounding box center [107, 306] width 45 height 9
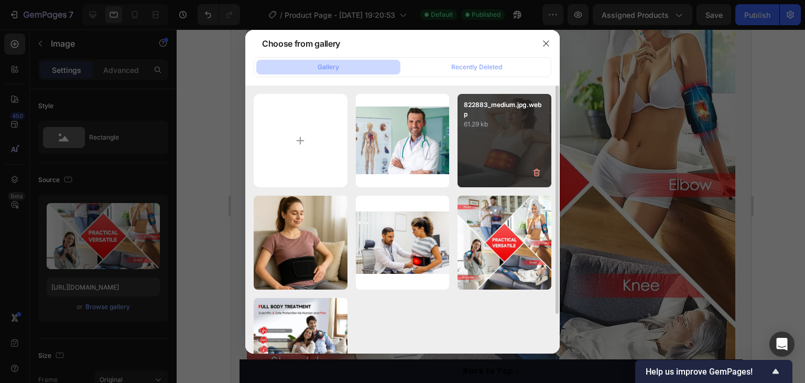
click at [499, 148] on div "822883_medium.jpg.webp 61.29 kb" at bounding box center [505, 141] width 94 height 94
type input "[URL][DOMAIN_NAME]"
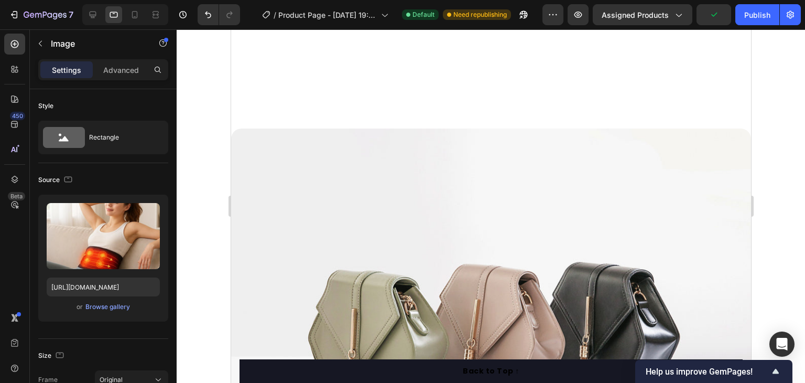
scroll to position [2659, 0]
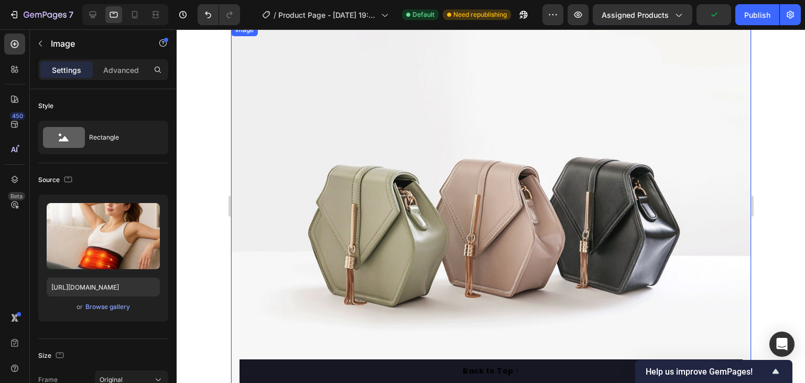
click at [458, 179] on img at bounding box center [491, 219] width 520 height 390
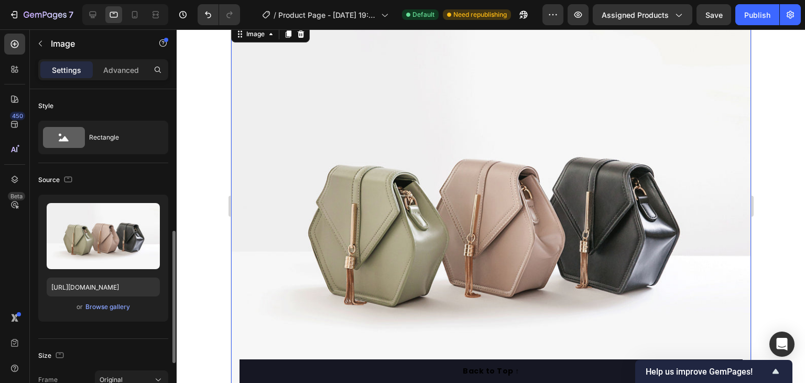
scroll to position [101, 0]
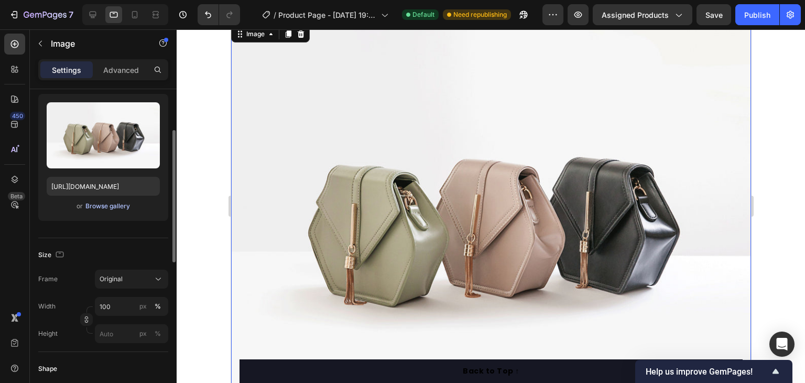
click at [109, 203] on div "Browse gallery" at bounding box center [107, 205] width 45 height 9
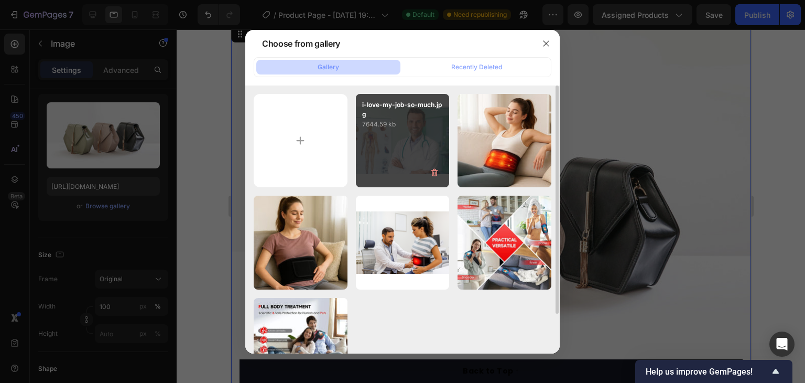
click at [400, 149] on div "i-love-my-job-so-much.jpg 7644.59 kb" at bounding box center [403, 141] width 94 height 94
type input "[URL][DOMAIN_NAME]"
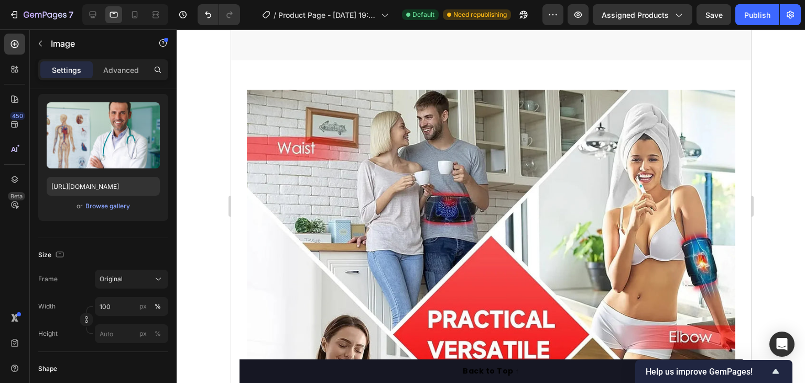
scroll to position [1702, 0]
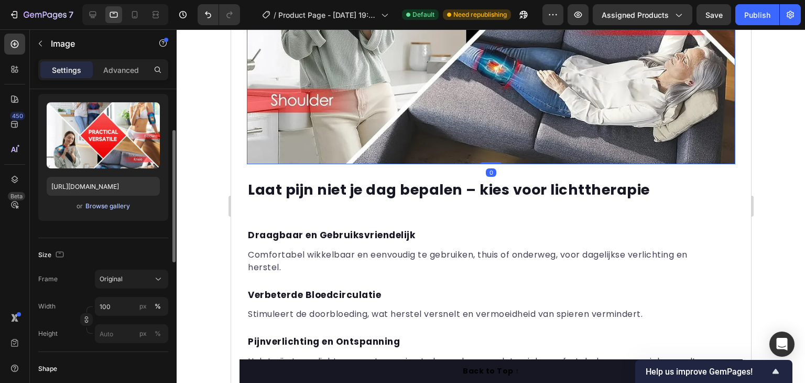
click at [119, 204] on div "Browse gallery" at bounding box center [107, 205] width 45 height 9
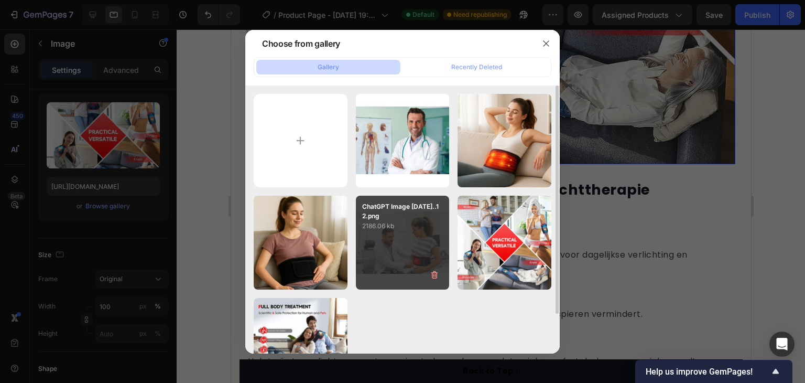
click at [396, 242] on div "ChatGPT Image [DATE]..12.png 2186.06 kb" at bounding box center [403, 243] width 94 height 94
type input "[URL][DOMAIN_NAME]"
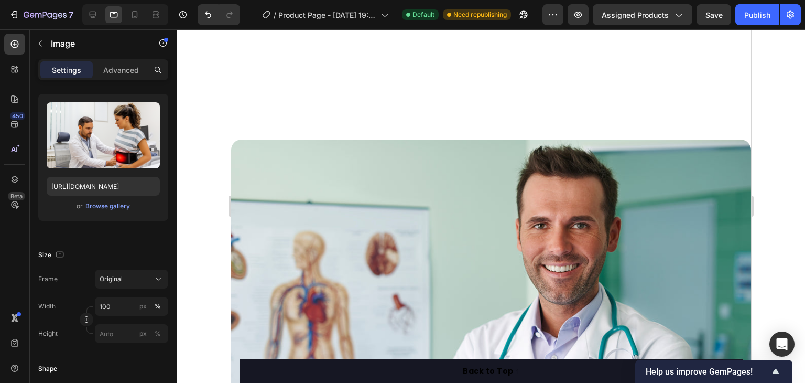
scroll to position [2645, 0]
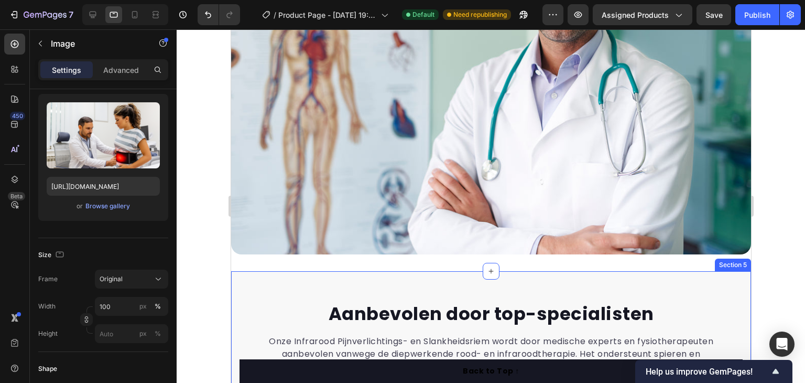
click at [441, 284] on div "Aanbevolen door top-specialisten Heading Onze Infrarood Pijnverlichtings- en Sl…" at bounding box center [491, 389] width 520 height 236
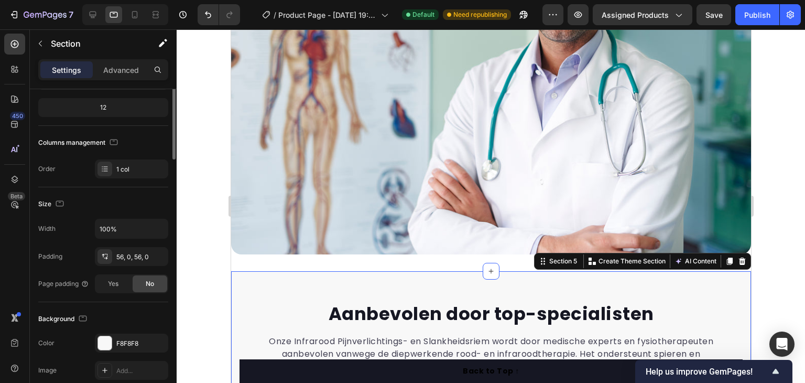
scroll to position [0, 0]
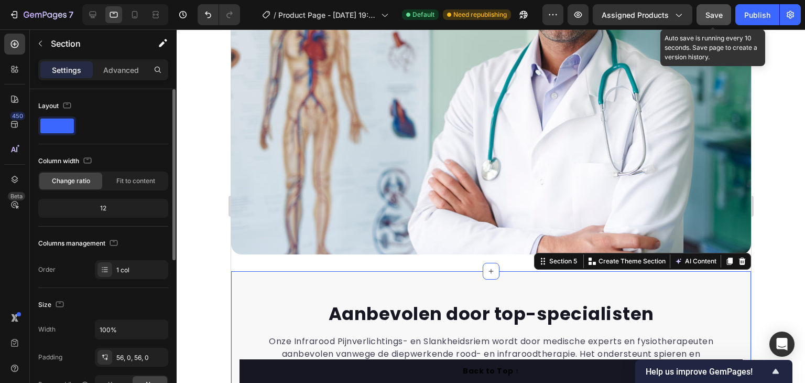
click at [712, 20] on button "Save" at bounding box center [714, 14] width 35 height 21
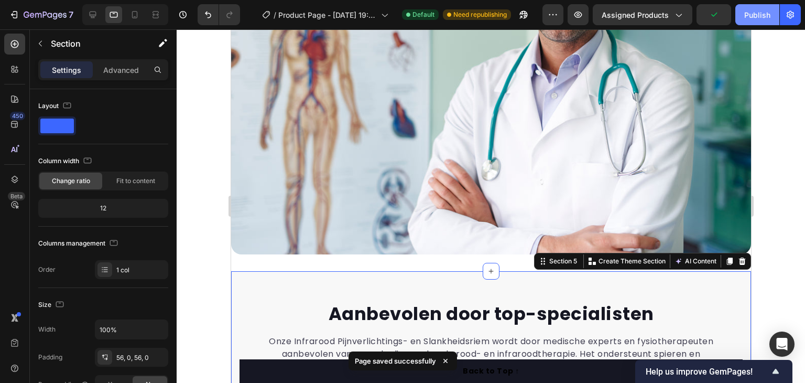
click at [764, 17] on div "Publish" at bounding box center [757, 14] width 26 height 11
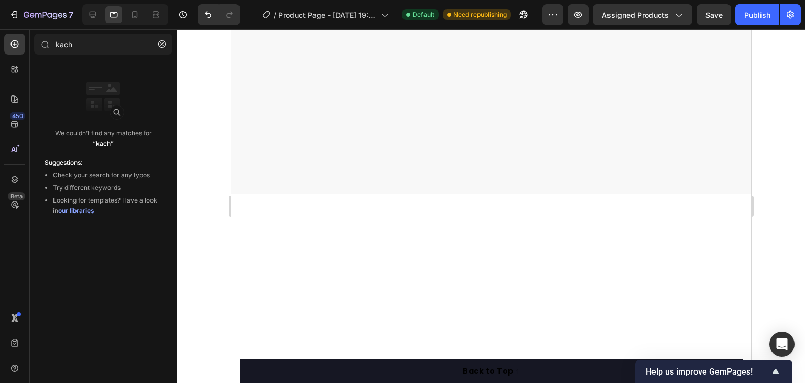
scroll to position [4, 0]
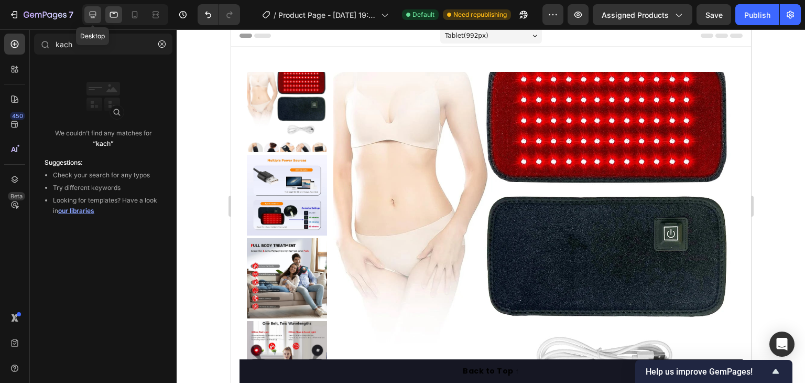
click at [94, 19] on icon at bounding box center [93, 14] width 10 height 10
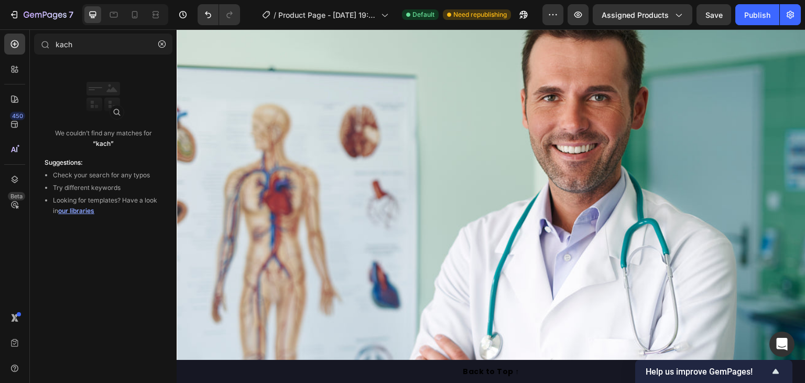
scroll to position [1625, 0]
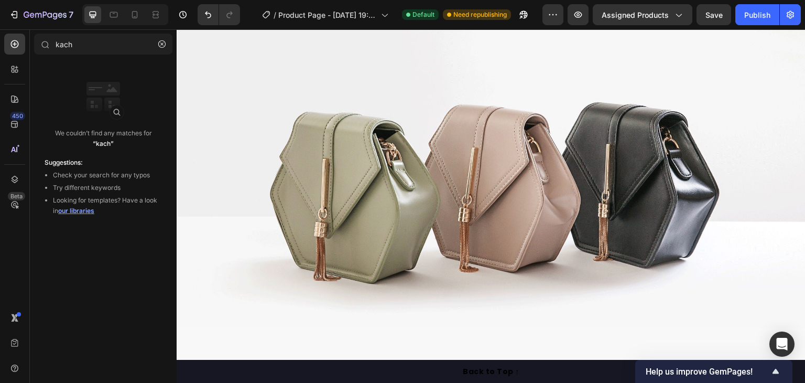
click at [462, 165] on img at bounding box center [491, 177] width 629 height 472
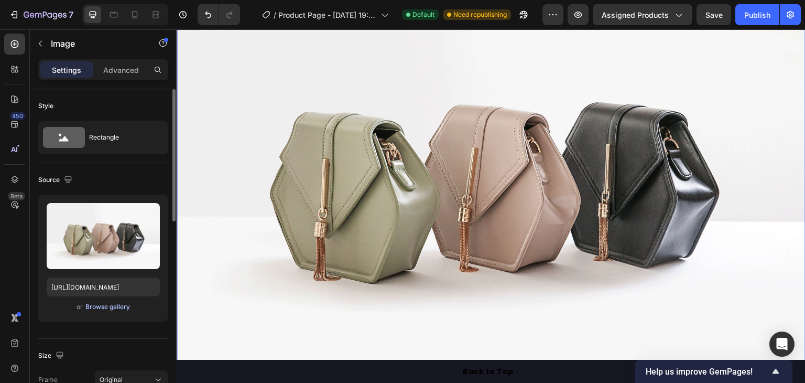
click at [107, 310] on div "Browse gallery" at bounding box center [107, 306] width 45 height 9
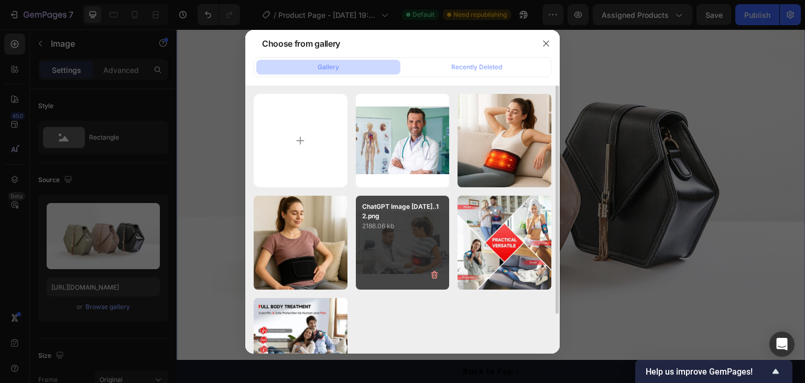
click at [408, 248] on div "ChatGPT Image [DATE]..12.png 2186.06 kb" at bounding box center [403, 243] width 94 height 94
type input "[URL][DOMAIN_NAME]"
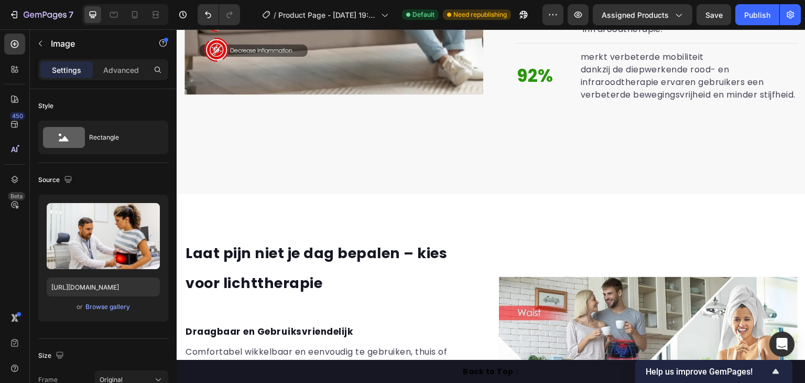
scroll to position [629, 0]
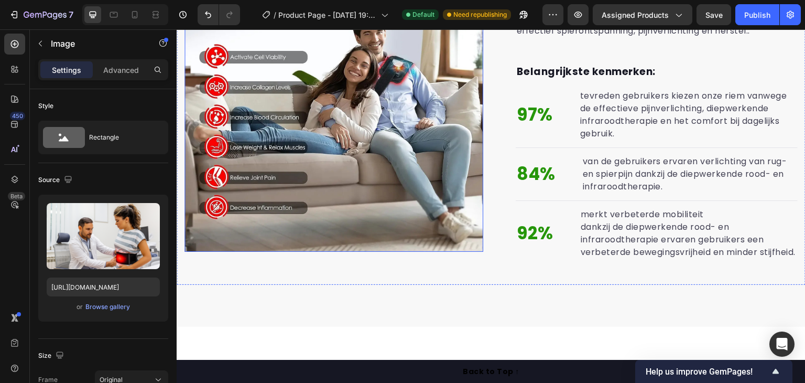
click at [351, 214] on img at bounding box center [333, 102] width 299 height 299
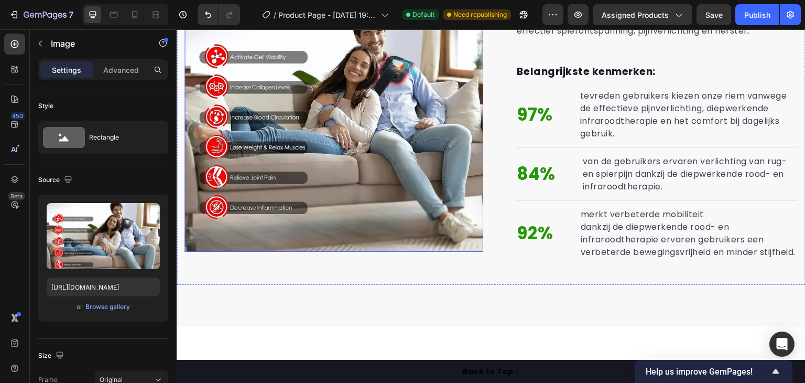
scroll to position [524, 0]
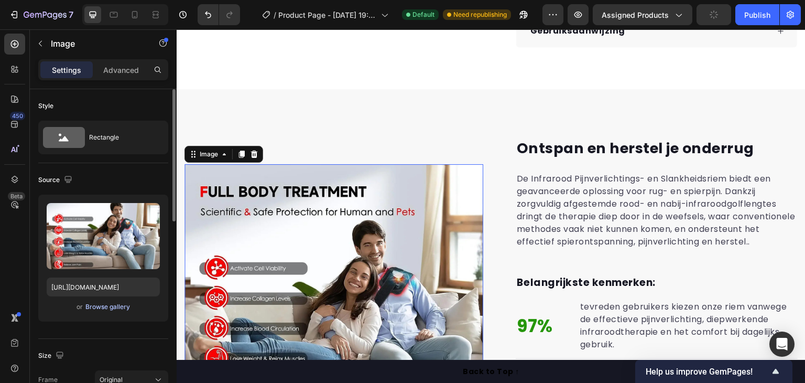
click at [116, 306] on div "Browse gallery" at bounding box center [107, 306] width 45 height 9
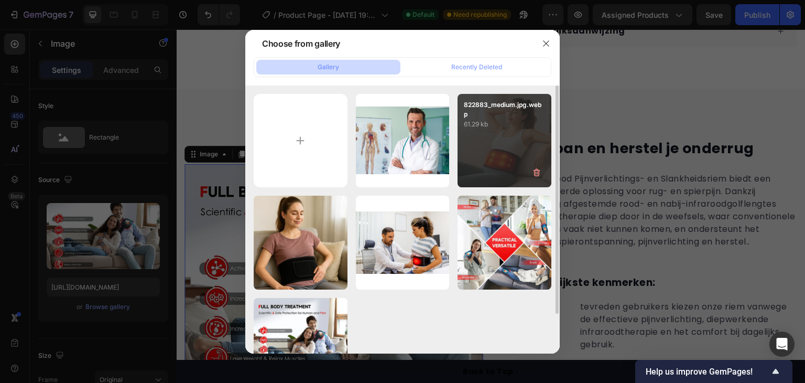
click at [503, 147] on div "822883_medium.jpg.webp 61.29 kb" at bounding box center [505, 141] width 94 height 94
type input "[URL][DOMAIN_NAME]"
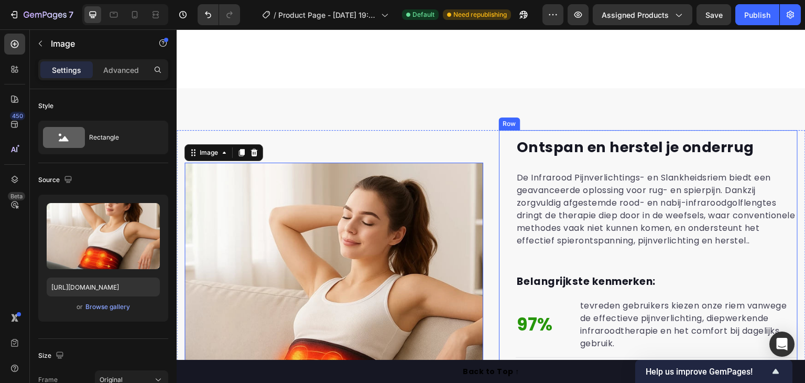
scroll to position [1048, 0]
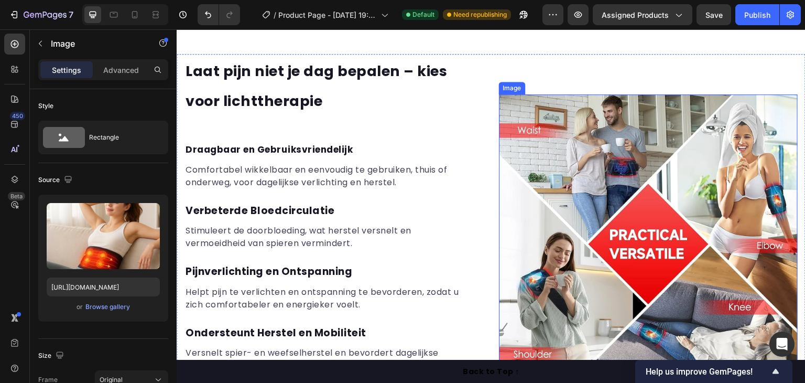
click at [624, 175] on img at bounding box center [648, 243] width 299 height 299
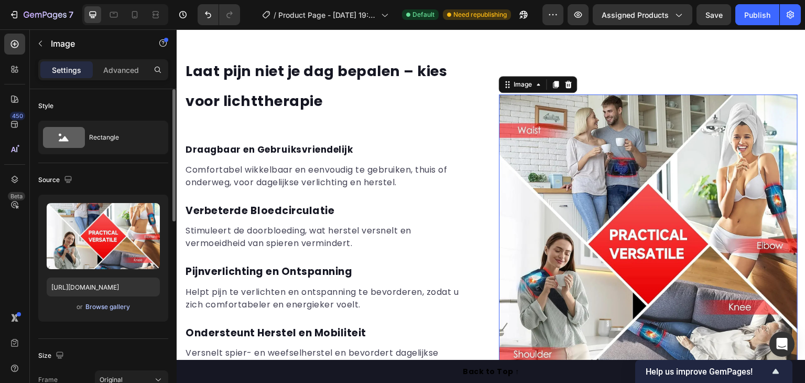
click at [113, 310] on div "Browse gallery" at bounding box center [107, 306] width 45 height 9
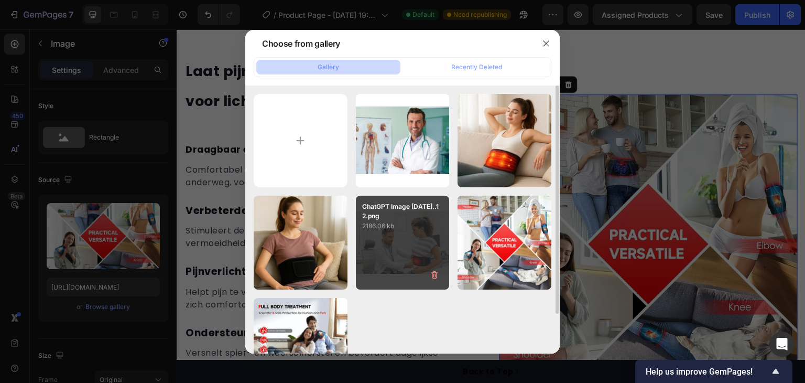
click at [412, 243] on div "ChatGPT Image [DATE]..12.png 2186.06 kb" at bounding box center [403, 243] width 94 height 94
type input "[URL][DOMAIN_NAME]"
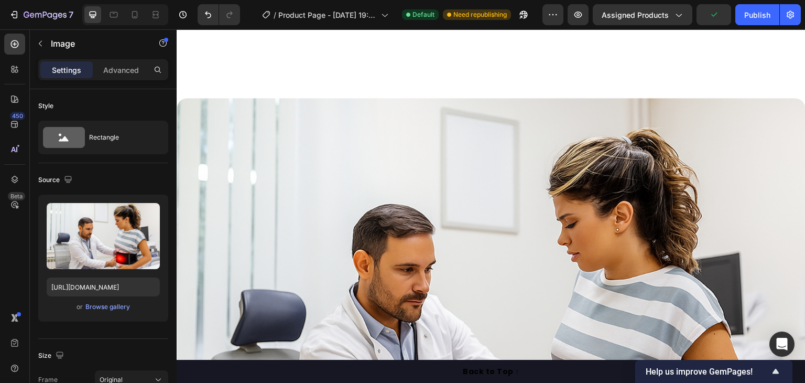
scroll to position [1572, 0]
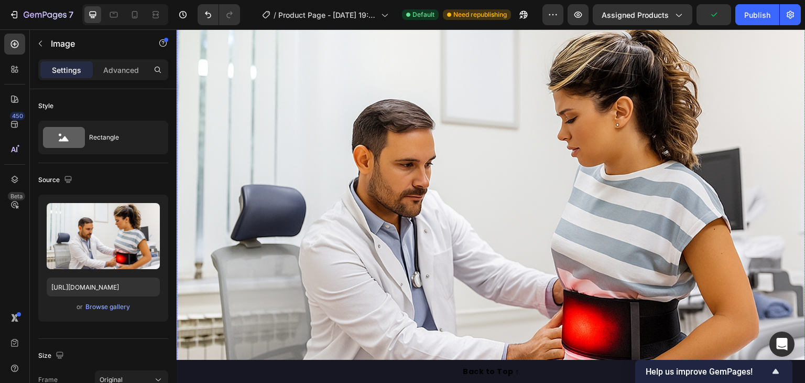
click at [394, 195] on img at bounding box center [491, 202] width 629 height 419
click at [109, 307] on div "Browse gallery" at bounding box center [107, 306] width 45 height 9
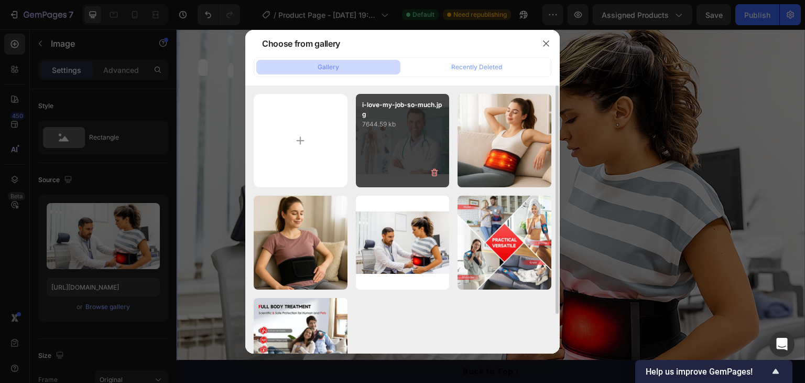
click at [397, 151] on div "i-love-my-job-so-much.jpg 7644.59 kb" at bounding box center [403, 141] width 94 height 94
type input "[URL][DOMAIN_NAME]"
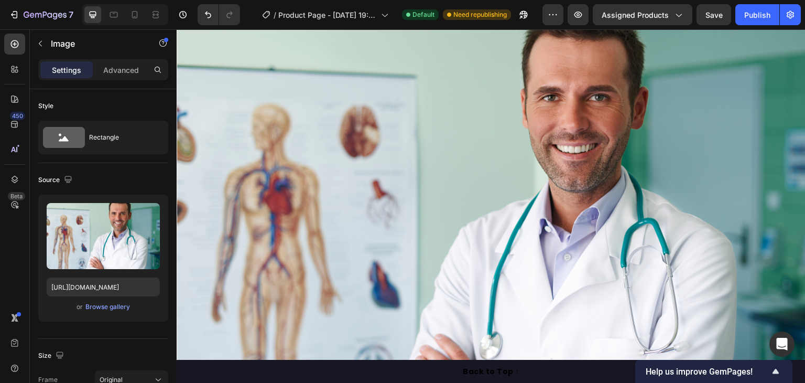
click at [441, 194] on img at bounding box center [491, 220] width 629 height 455
click at [370, 202] on img at bounding box center [491, 220] width 629 height 455
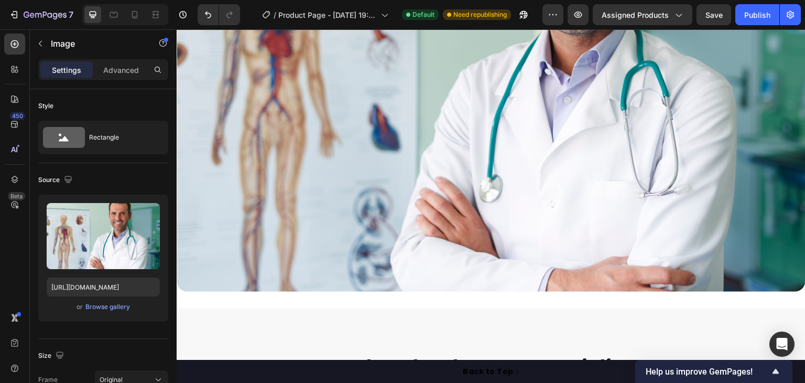
click at [370, 169] on img at bounding box center [491, 63] width 629 height 455
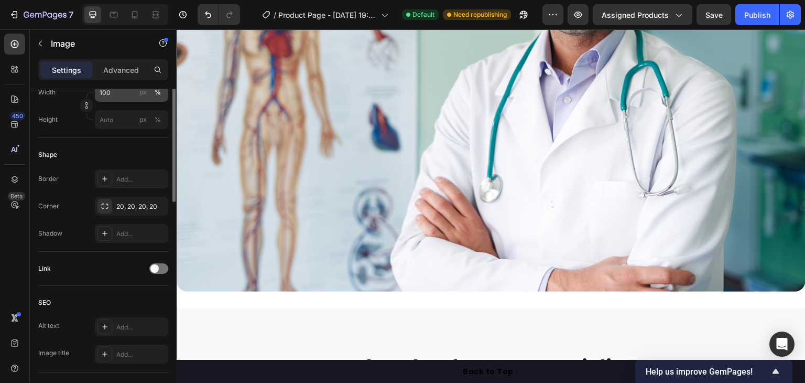
scroll to position [210, 0]
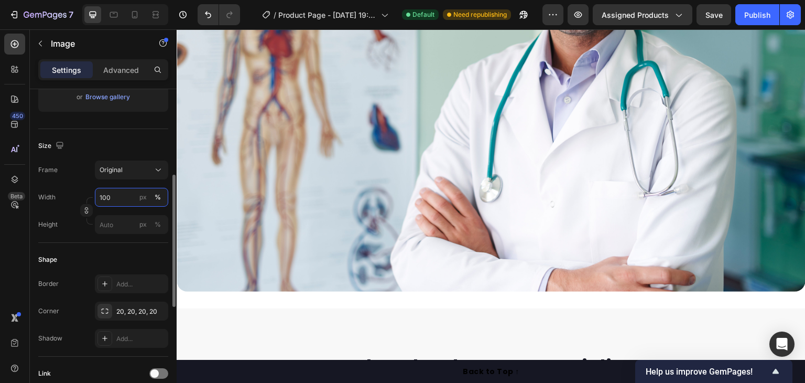
click at [113, 201] on input "100" at bounding box center [131, 197] width 73 height 19
type input "50"
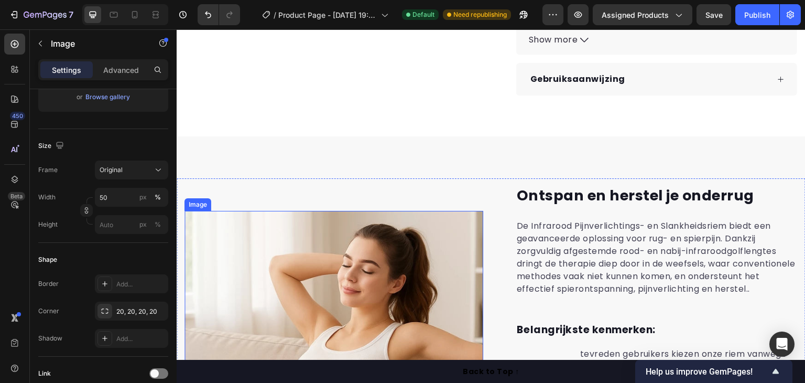
click at [391, 261] on img at bounding box center [333, 360] width 299 height 299
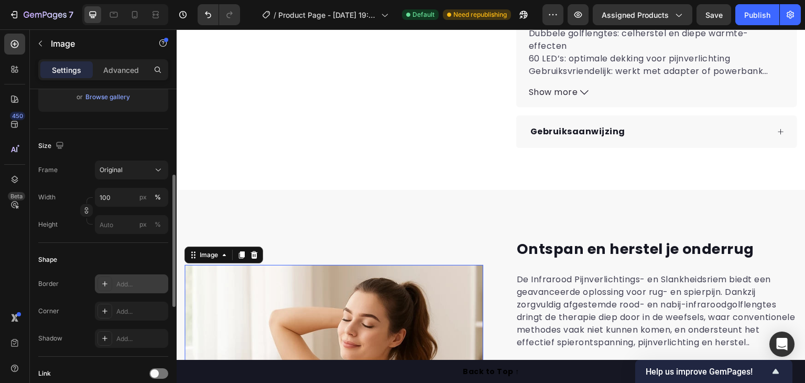
click at [120, 286] on div "Add..." at bounding box center [140, 283] width 49 height 9
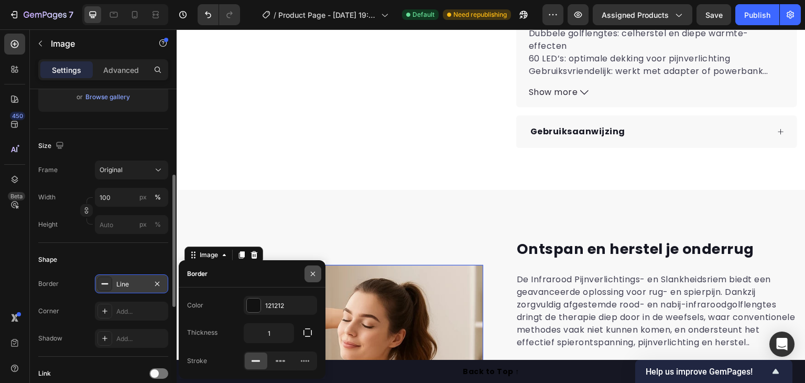
click at [306, 274] on button "button" at bounding box center [313, 273] width 17 height 17
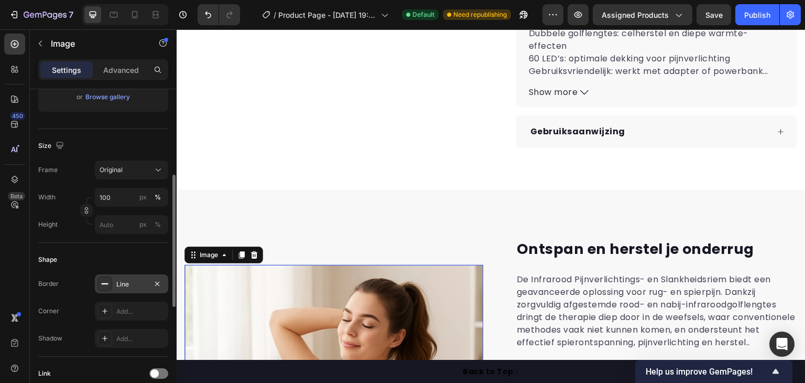
scroll to position [262, 0]
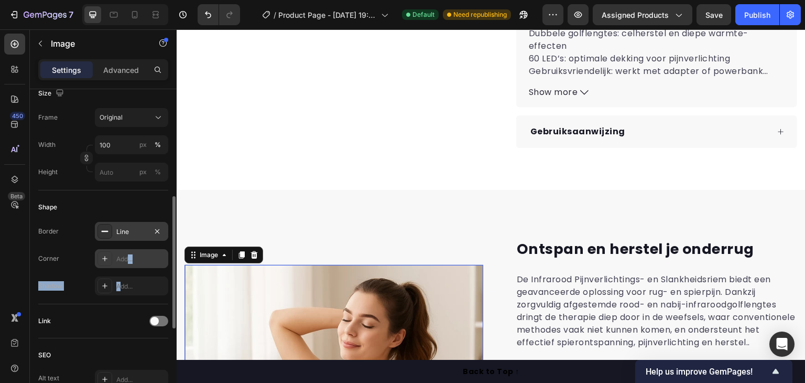
drag, startPoint x: 122, startPoint y: 286, endPoint x: 126, endPoint y: 253, distance: 33.3
click at [126, 253] on div "Border Line Corner Add... Shadow Add..." at bounding box center [103, 258] width 130 height 73
click at [126, 253] on div "Add..." at bounding box center [131, 258] width 73 height 19
click at [139, 225] on div "Line" at bounding box center [131, 231] width 73 height 19
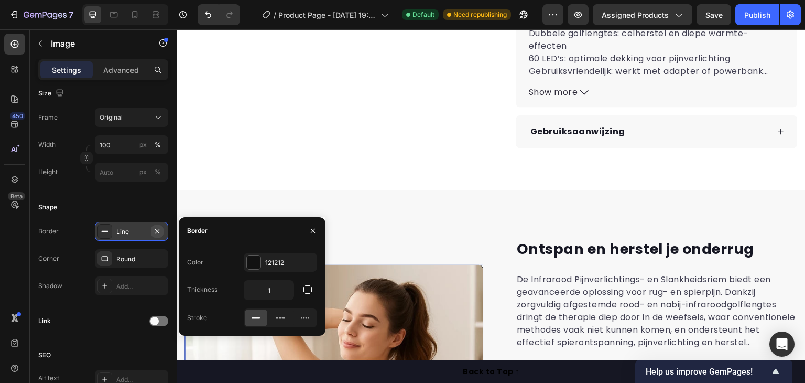
click at [158, 231] on icon "button" at bounding box center [157, 231] width 4 height 4
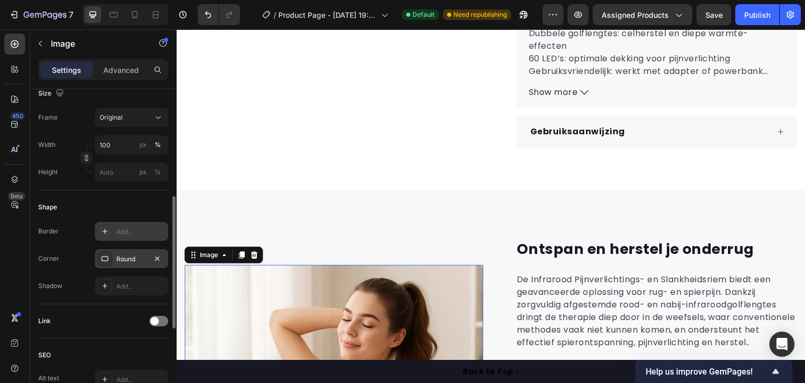
click at [128, 256] on div "Round" at bounding box center [131, 258] width 30 height 9
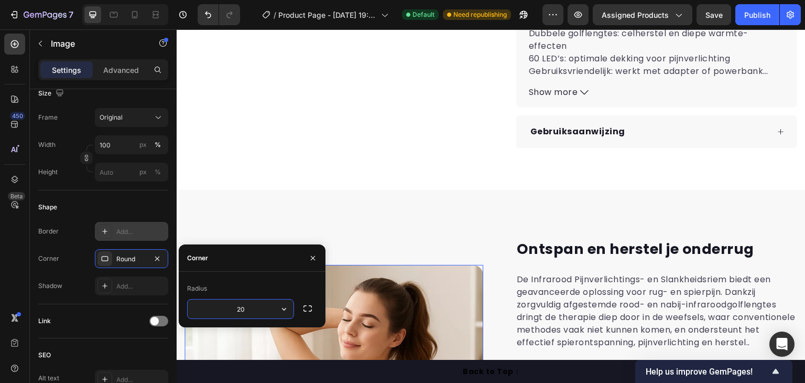
type input "20"
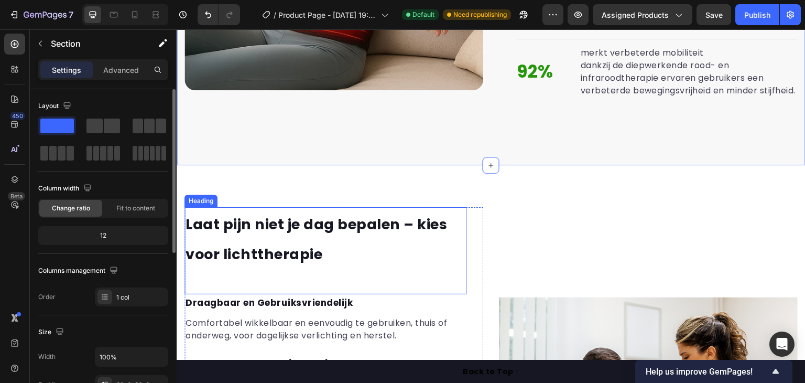
scroll to position [1052, 0]
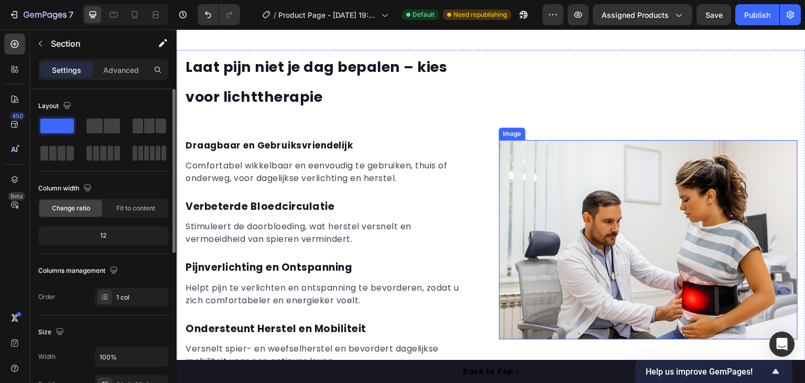
click at [578, 217] on img at bounding box center [648, 239] width 299 height 199
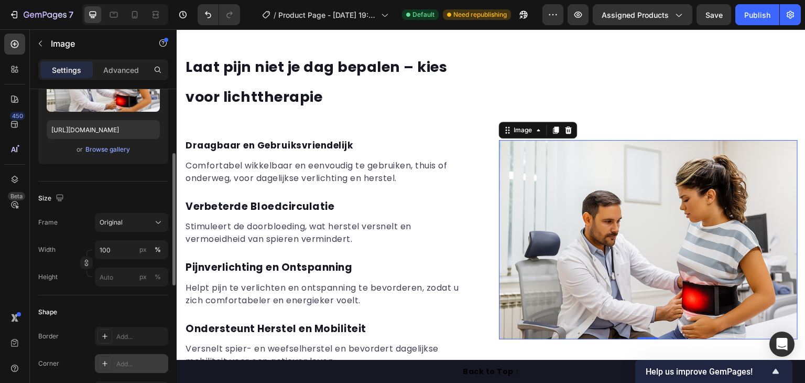
scroll to position [314, 0]
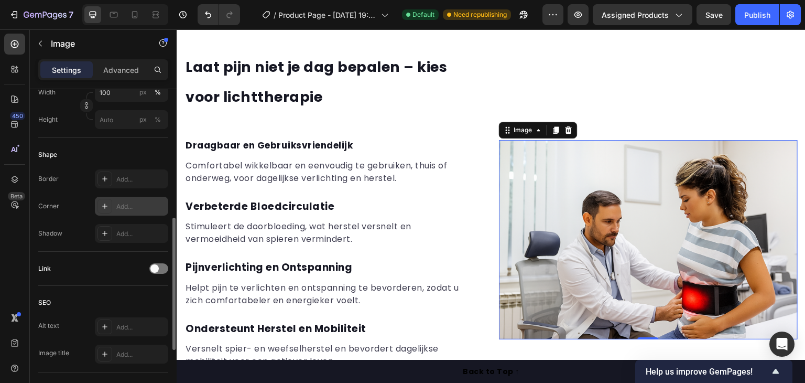
click at [103, 204] on icon at bounding box center [105, 206] width 8 height 8
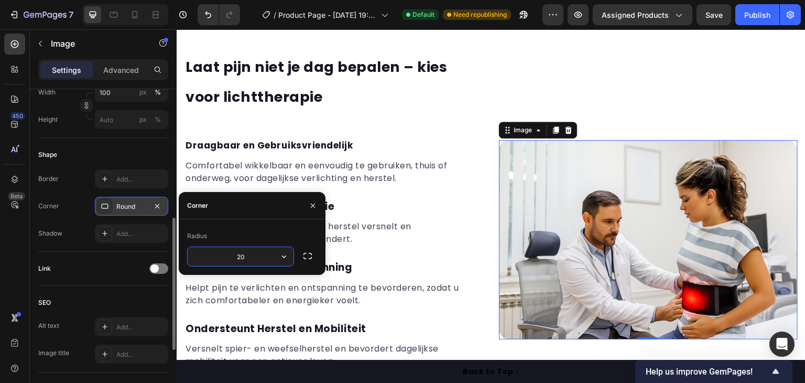
type input "20"
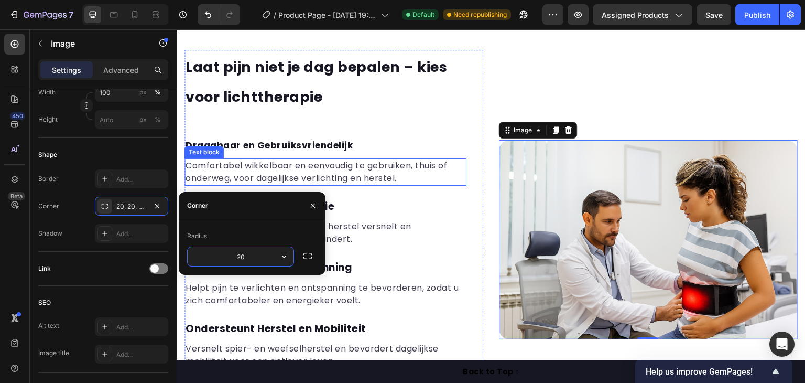
click at [414, 184] on p "Comfortabel wikkelbaar en eenvoudig te gebruiken, thuis of onderweg, voor dagel…" at bounding box center [326, 171] width 280 height 25
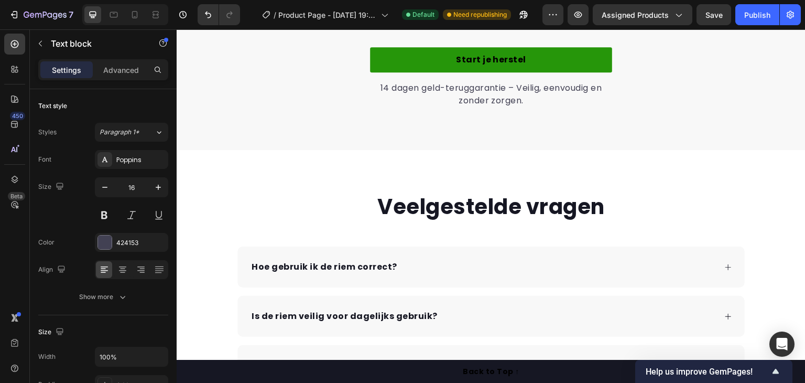
scroll to position [2101, 0]
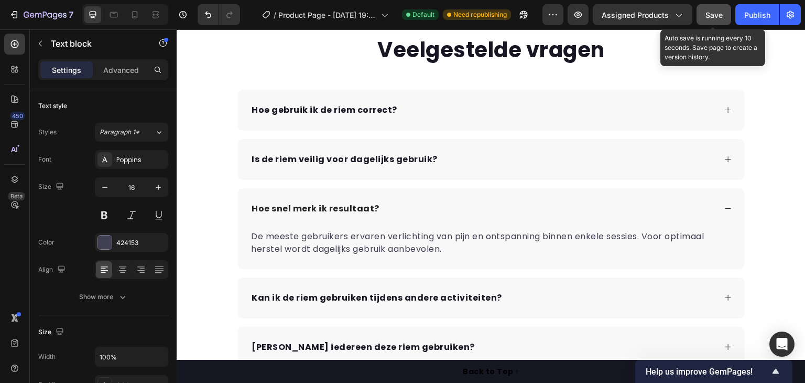
click at [721, 21] on button "Save" at bounding box center [714, 14] width 35 height 21
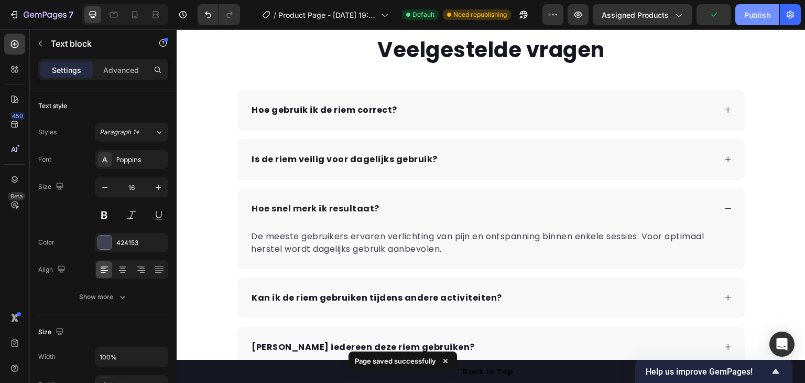
click at [758, 15] on div "Publish" at bounding box center [757, 14] width 26 height 11
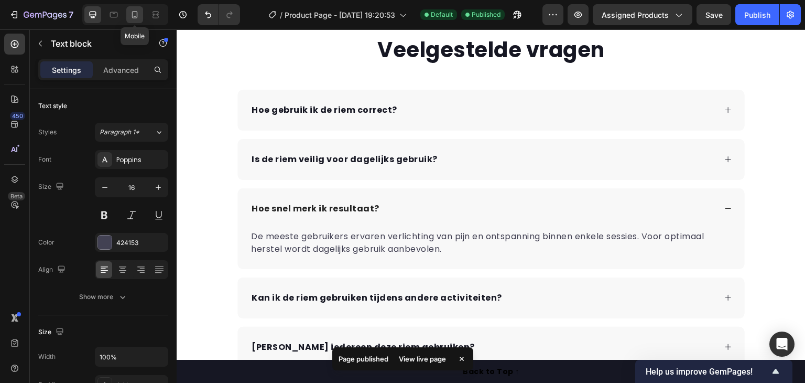
click at [133, 14] on icon at bounding box center [134, 14] width 10 height 10
type input "14"
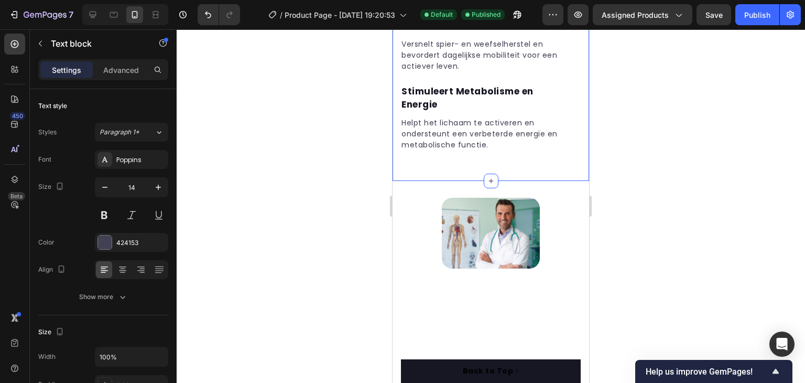
scroll to position [1992, 0]
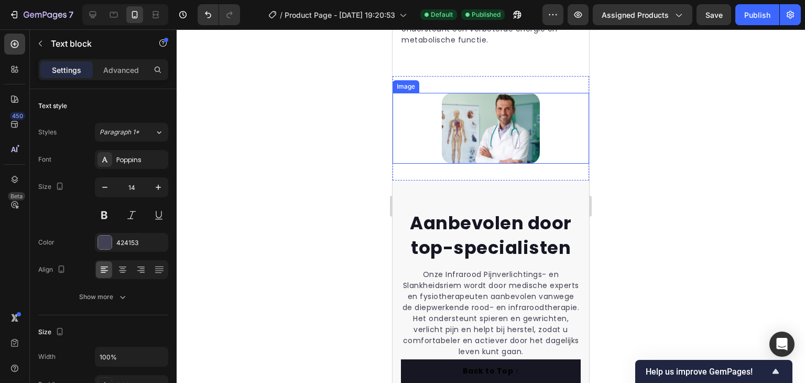
click at [491, 131] on img at bounding box center [491, 128] width 99 height 71
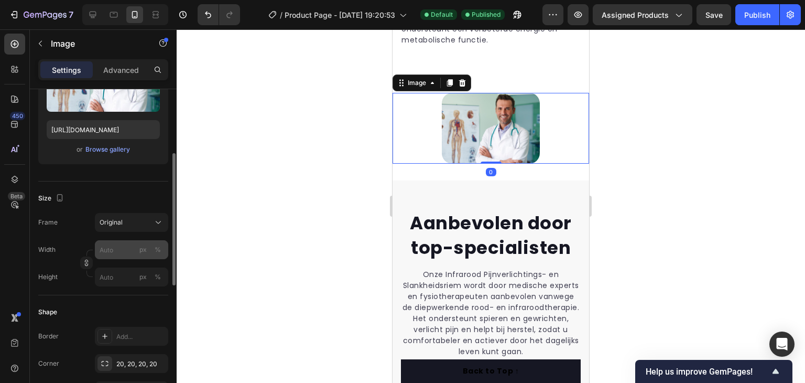
scroll to position [210, 0]
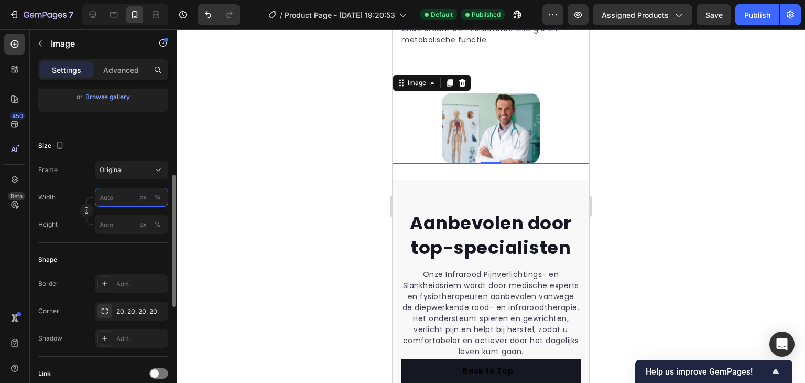
click at [117, 200] on input "px %" at bounding box center [131, 197] width 73 height 19
click at [119, 222] on p "Full 100%" at bounding box center [129, 221] width 61 height 9
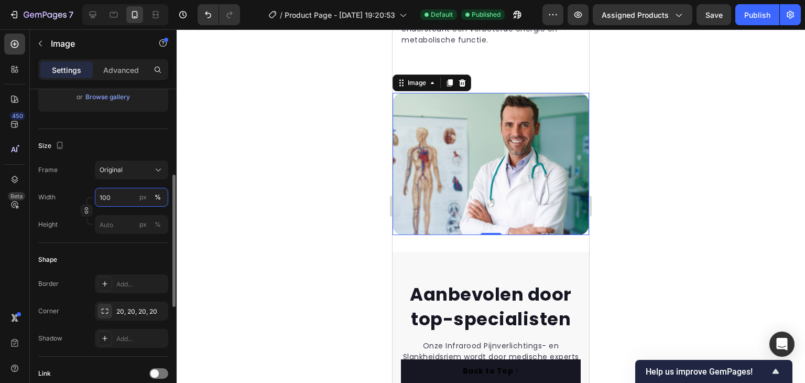
click at [123, 198] on input "100" at bounding box center [131, 197] width 73 height 19
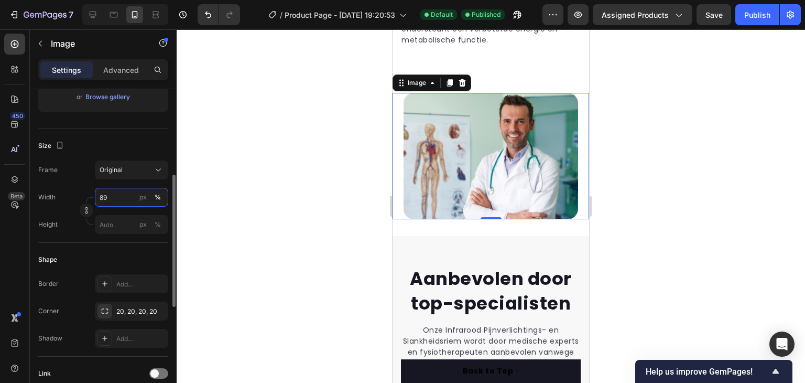
type input "8"
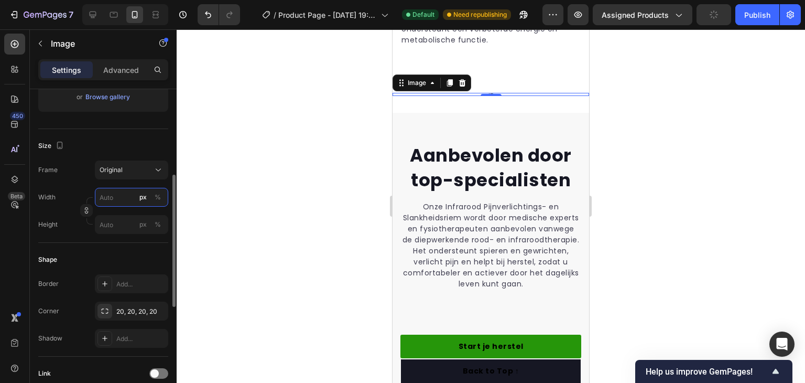
type input "9"
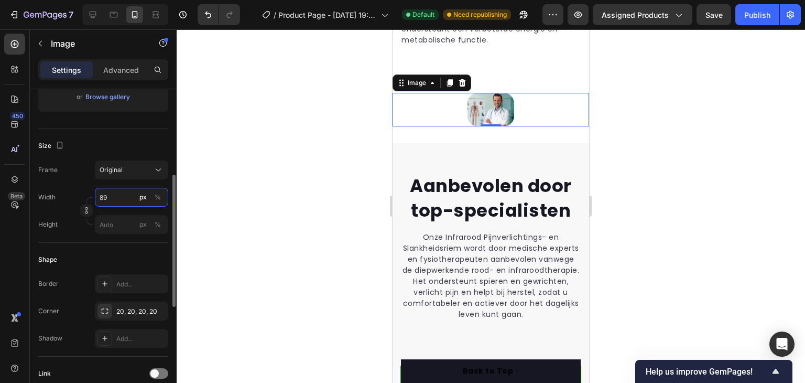
type input "8"
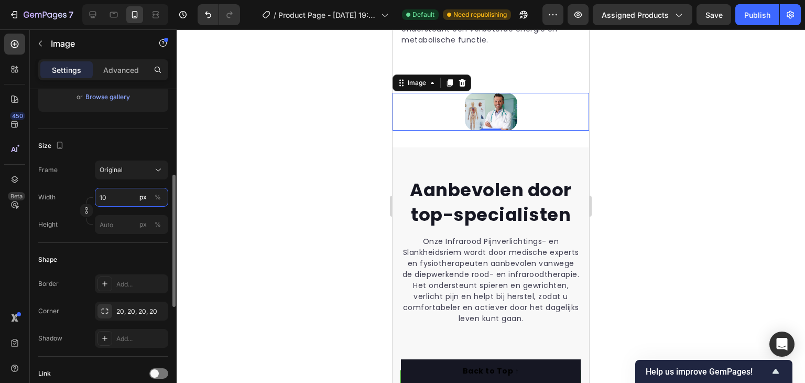
type input "1"
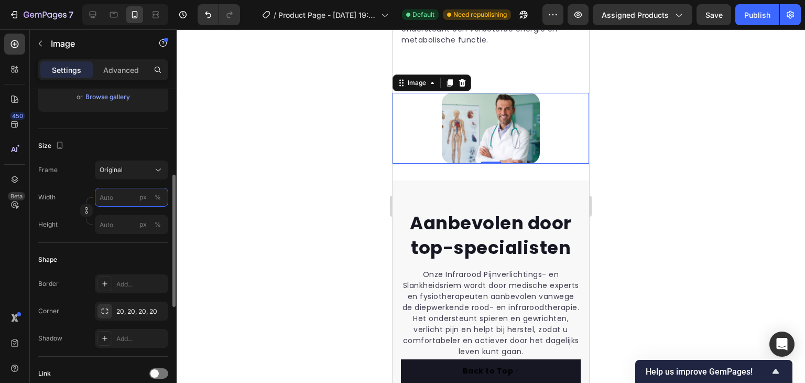
type input "1"
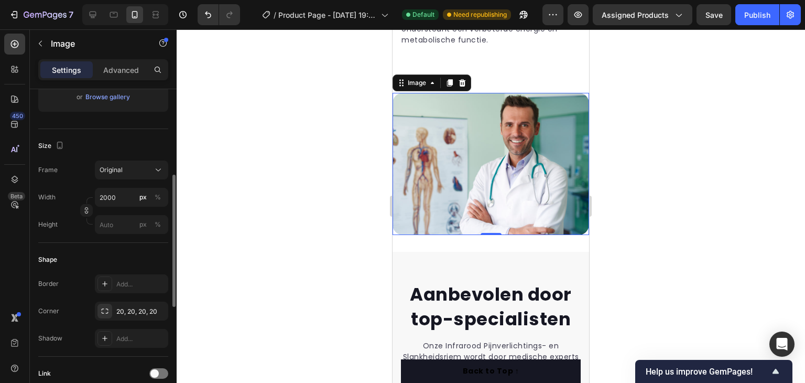
click at [65, 191] on div "Width 2000 px %" at bounding box center [103, 197] width 130 height 19
click at [749, 17] on div "Publish" at bounding box center [757, 14] width 26 height 11
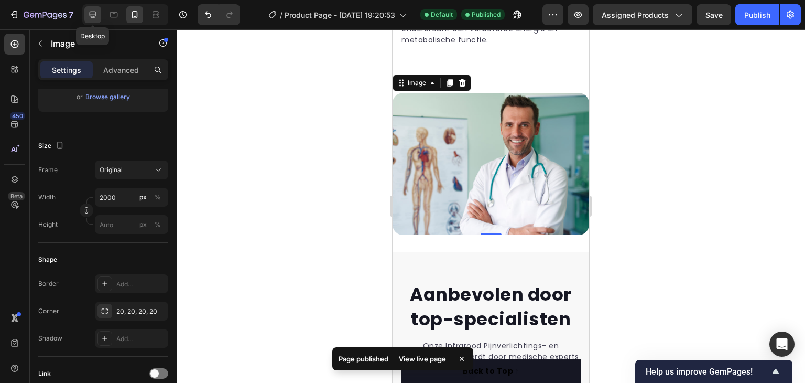
click at [94, 15] on icon at bounding box center [93, 14] width 10 height 10
type input "50"
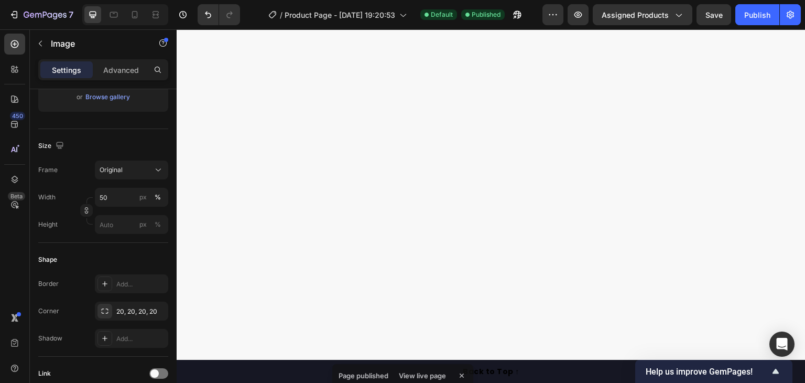
scroll to position [225, 0]
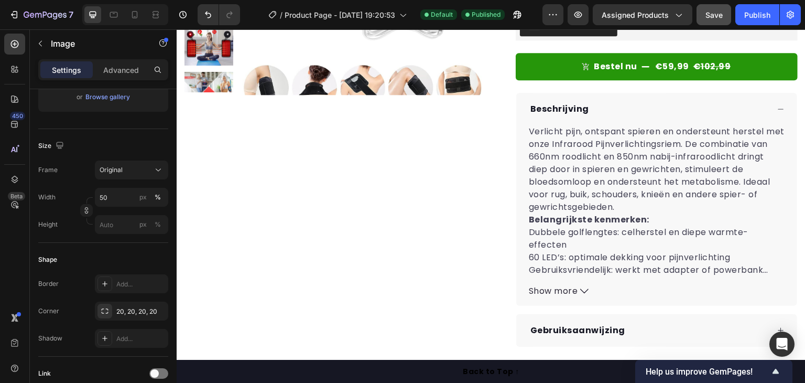
click at [715, 18] on span "Save" at bounding box center [714, 14] width 17 height 9
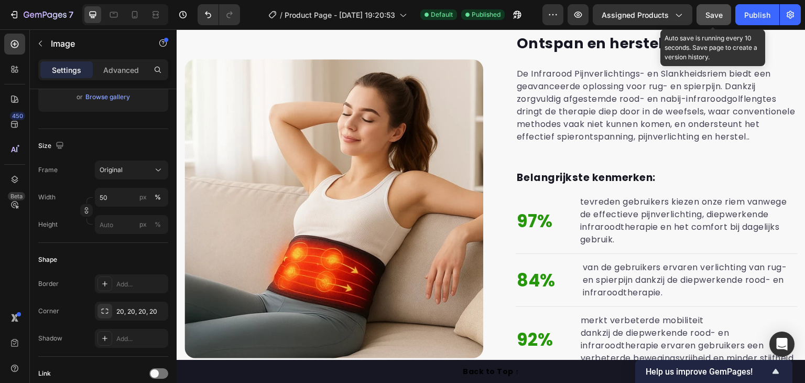
scroll to position [262, 0]
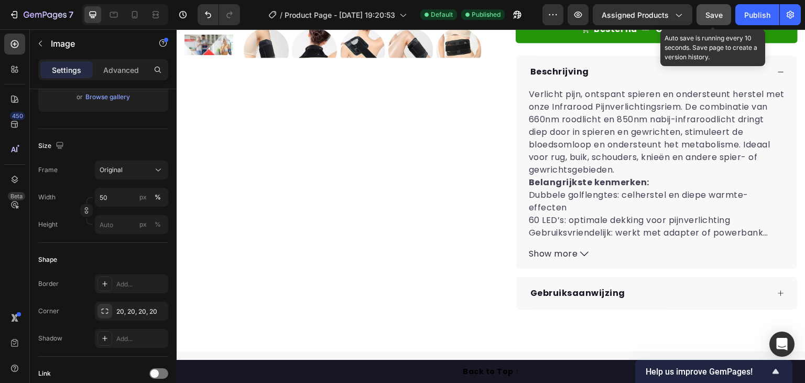
click at [717, 16] on span "Save" at bounding box center [714, 14] width 17 height 9
